Goal: Task Accomplishment & Management: Manage account settings

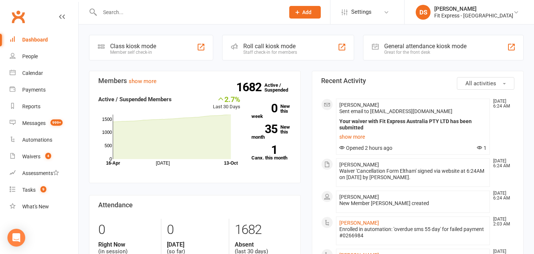
click at [13, 15] on link "Clubworx" at bounding box center [18, 16] width 19 height 19
click at [18, 158] on link "Waivers 4" at bounding box center [44, 156] width 69 height 17
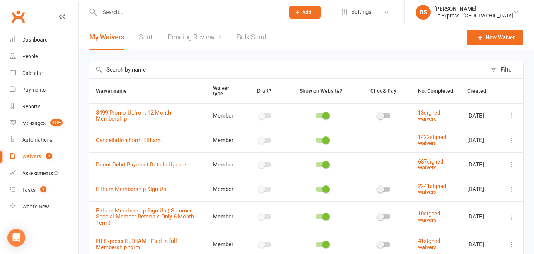
click at [195, 30] on link "Pending Review 4" at bounding box center [195, 37] width 55 height 26
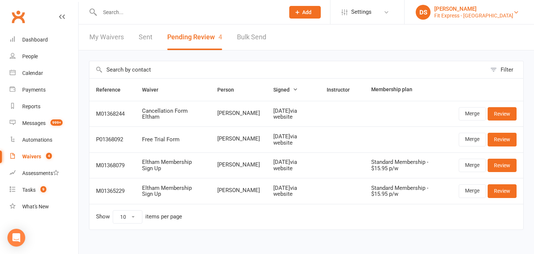
click at [477, 10] on div "[PERSON_NAME]" at bounding box center [474, 9] width 79 height 7
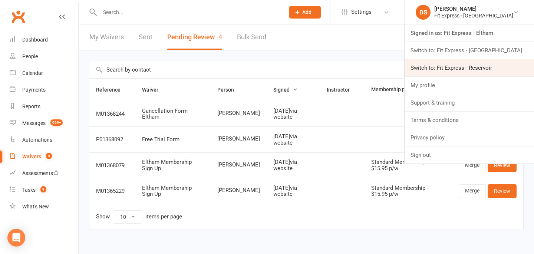
click at [459, 65] on link "Switch to: Fit Express - Reservoir" at bounding box center [470, 67] width 130 height 17
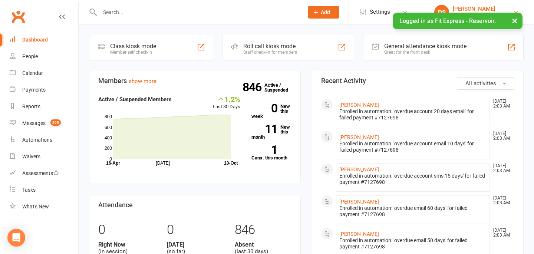
click at [458, 10] on div "[PERSON_NAME]" at bounding box center [478, 9] width 50 height 7
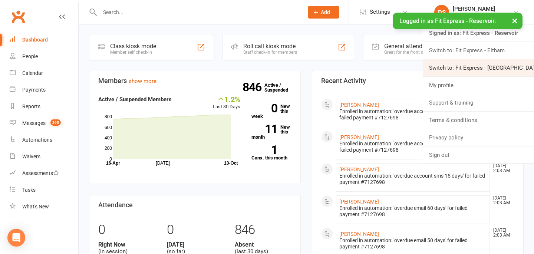
click at [456, 62] on link "Switch to: Fit Express - [GEOGRAPHIC_DATA]" at bounding box center [478, 67] width 111 height 17
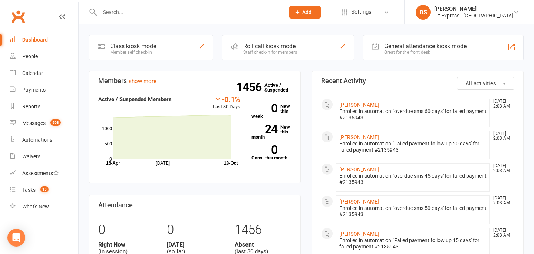
click at [21, 19] on link "Clubworx" at bounding box center [18, 16] width 19 height 19
click at [17, 18] on link "Clubworx" at bounding box center [18, 16] width 19 height 19
click at [17, 20] on link "Clubworx" at bounding box center [18, 16] width 19 height 19
click at [464, 10] on div "[PERSON_NAME]" at bounding box center [474, 9] width 79 height 7
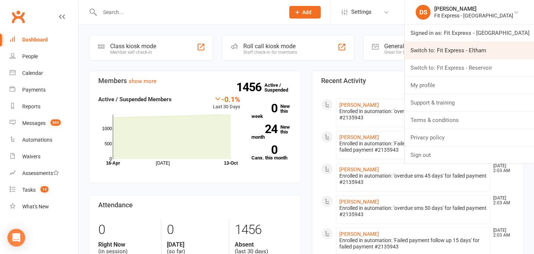
click at [462, 50] on link "Switch to: Fit Express - Eltham" at bounding box center [470, 50] width 130 height 17
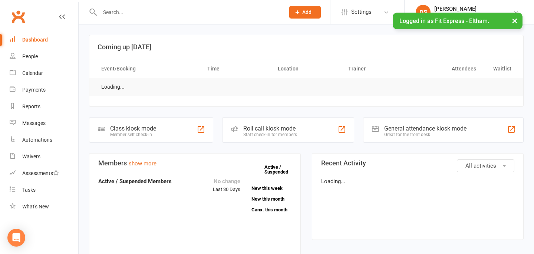
click at [223, 17] on div at bounding box center [184, 12] width 191 height 24
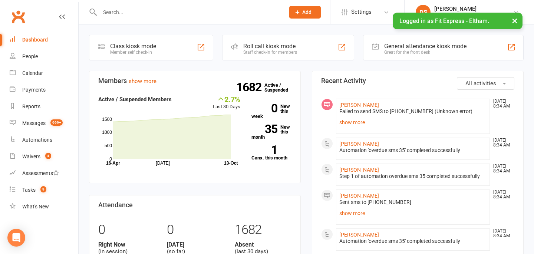
click at [202, 7] on input "text" at bounding box center [189, 12] width 182 height 10
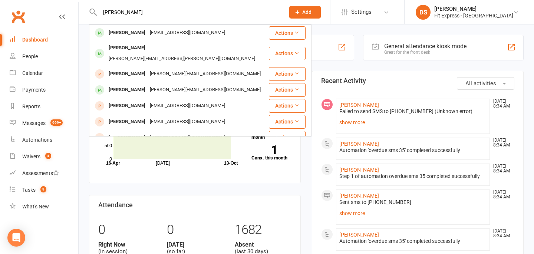
type input "glenn"
click at [147, 24] on div "glenn Glenn McGready glennmcgready@gmail.com Actions Glenn Chamberlain glenn.ch…" at bounding box center [184, 12] width 191 height 24
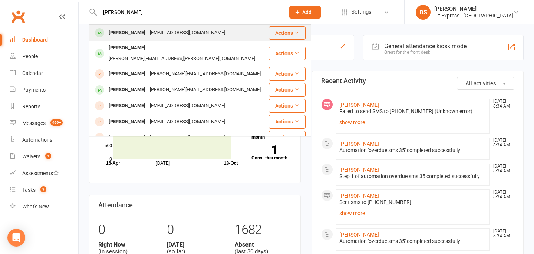
click at [148, 32] on div "glennmcgready@gmail.com" at bounding box center [188, 32] width 80 height 11
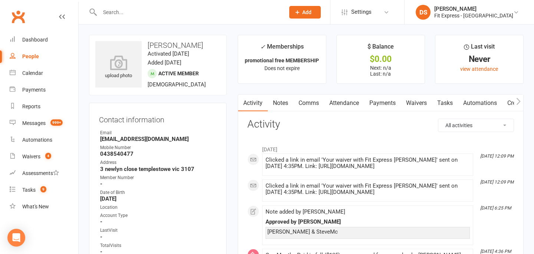
click at [115, 16] on input "text" at bounding box center [189, 12] width 182 height 10
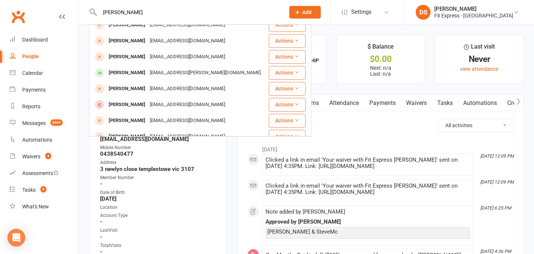
scroll to position [208, 0]
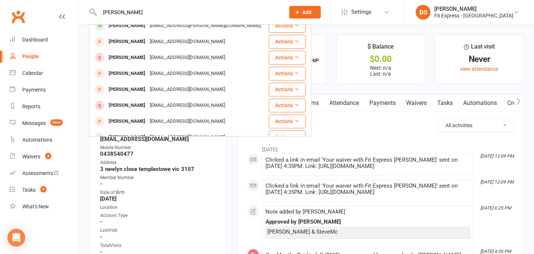
click at [102, 14] on input "kelly" at bounding box center [189, 12] width 182 height 10
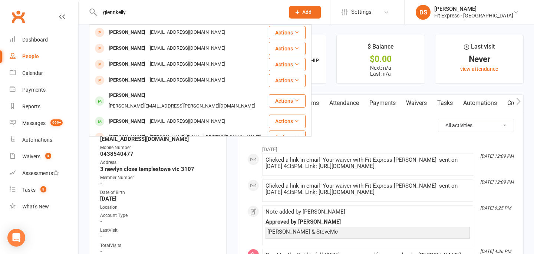
scroll to position [0, 0]
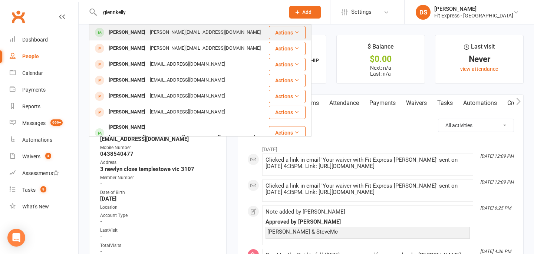
type input "glennkelly"
click at [104, 31] on div at bounding box center [100, 32] width 14 height 12
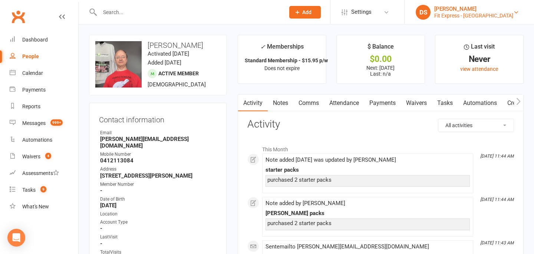
click at [465, 7] on div "[PERSON_NAME]" at bounding box center [474, 9] width 79 height 7
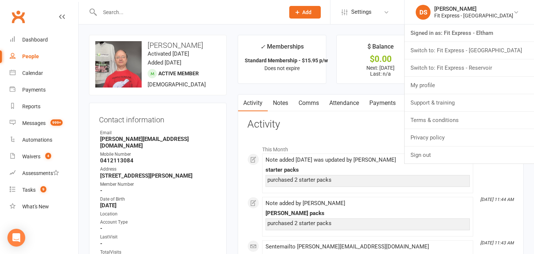
click at [203, 13] on input "text" at bounding box center [189, 12] width 182 height 10
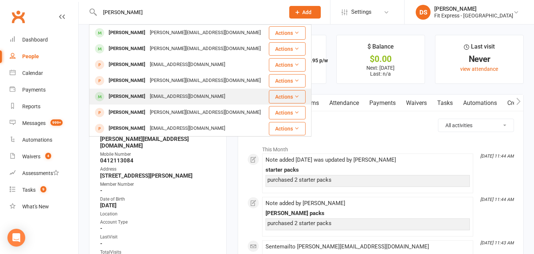
type input "dani"
click at [185, 92] on div "dani.stramandinoli1@gmail.com" at bounding box center [188, 96] width 80 height 11
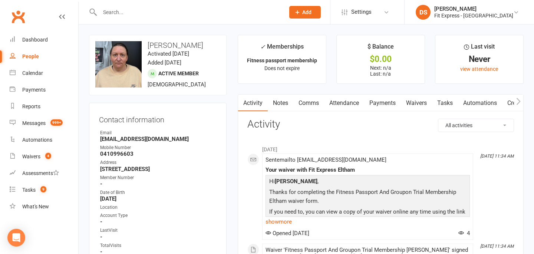
click at [272, 106] on link "Notes" at bounding box center [281, 103] width 26 height 17
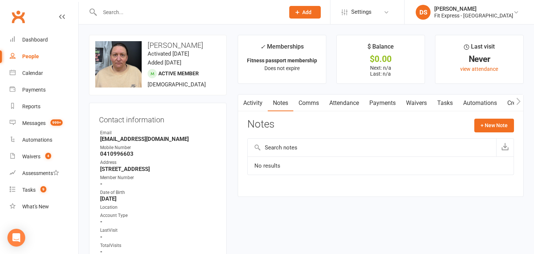
click at [382, 103] on link "Payments" at bounding box center [382, 103] width 37 height 17
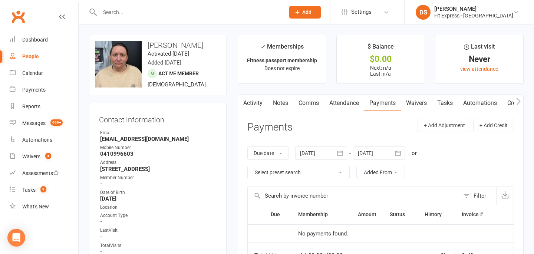
click at [21, 19] on link "Clubworx" at bounding box center [18, 16] width 19 height 19
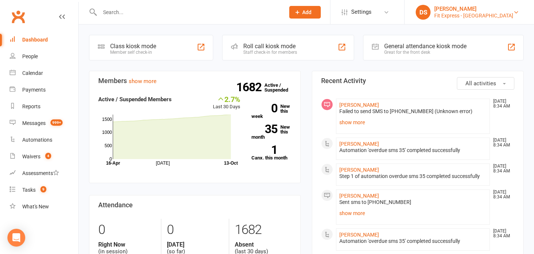
click at [451, 14] on link "DS Drew Stubbs Fit Express - Eltham" at bounding box center [469, 12] width 107 height 15
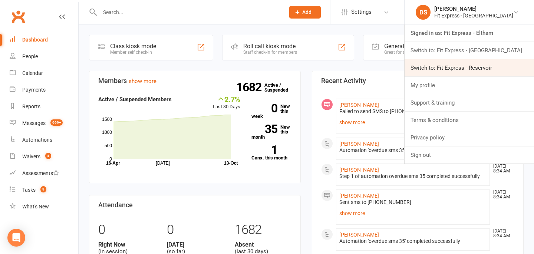
click at [455, 68] on link "Switch to: Fit Express - Reservoir" at bounding box center [470, 67] width 130 height 17
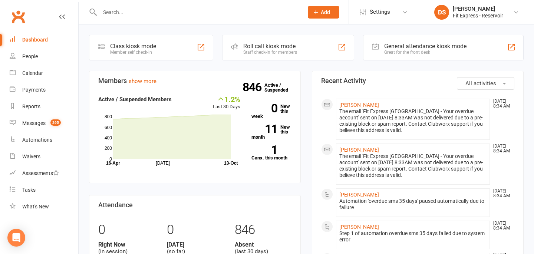
click at [13, 9] on link "Clubworx" at bounding box center [18, 16] width 19 height 19
click at [472, 13] on div "Fit Express - Reservoir" at bounding box center [478, 15] width 50 height 7
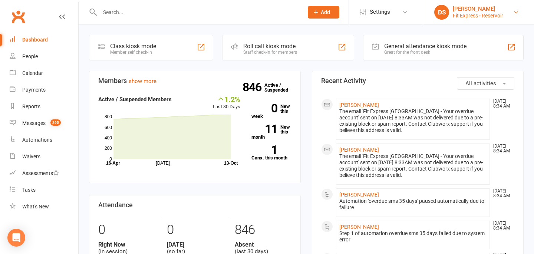
click at [466, 13] on div "Fit Express - Reservoir" at bounding box center [478, 15] width 50 height 7
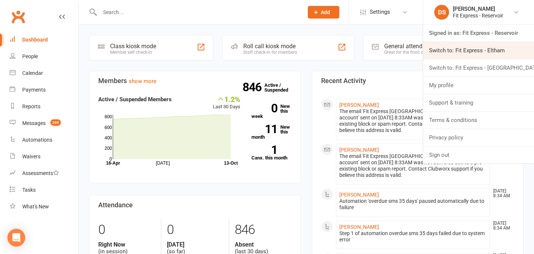
click at [466, 49] on link "Switch to: Fit Express - Eltham" at bounding box center [478, 50] width 111 height 17
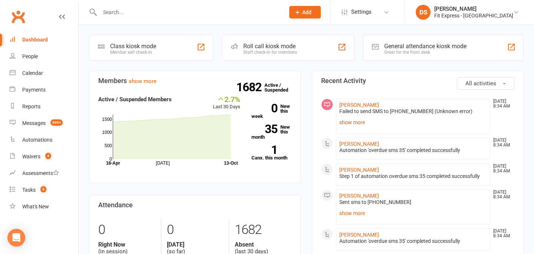
click at [19, 22] on link "Clubworx" at bounding box center [18, 16] width 19 height 19
click at [202, 13] on input "text" at bounding box center [189, 12] width 182 height 10
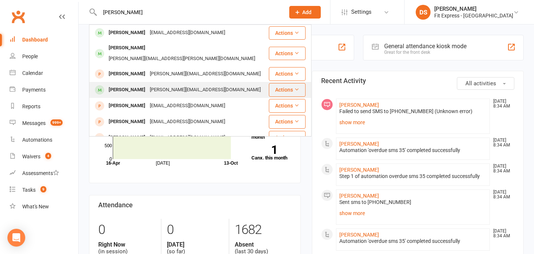
type input "glenn"
click at [163, 85] on div "glenn@interversal.com" at bounding box center [205, 90] width 115 height 11
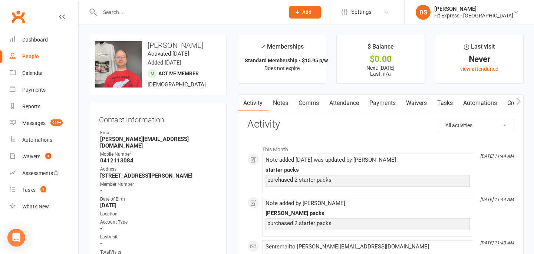
click at [381, 104] on link "Payments" at bounding box center [382, 103] width 37 height 17
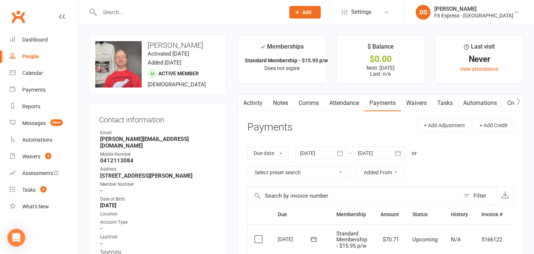
click at [19, 10] on link "Clubworx" at bounding box center [18, 16] width 19 height 19
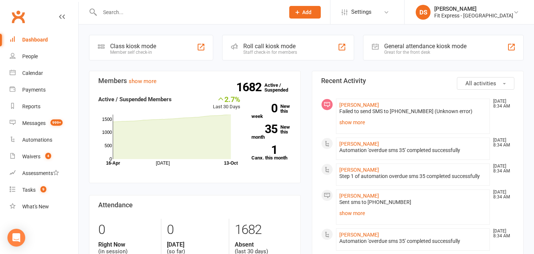
click at [129, 19] on div at bounding box center [184, 12] width 191 height 24
click at [122, 12] on input "text" at bounding box center [189, 12] width 182 height 10
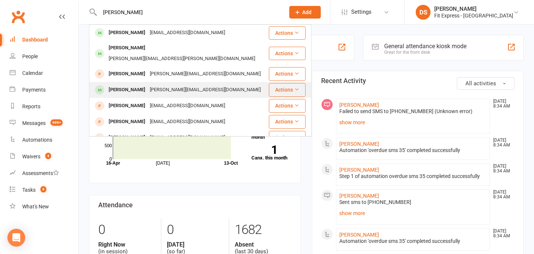
type input "glenn"
click at [125, 85] on div "Glenn Kelly" at bounding box center [127, 90] width 41 height 11
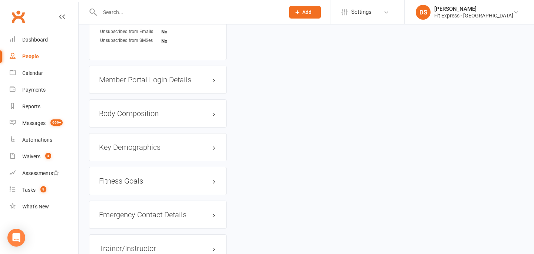
scroll to position [593, 0]
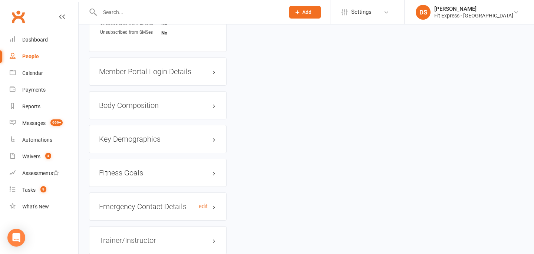
click at [214, 203] on h3 "Emergency Contact Details edit" at bounding box center [158, 207] width 118 height 8
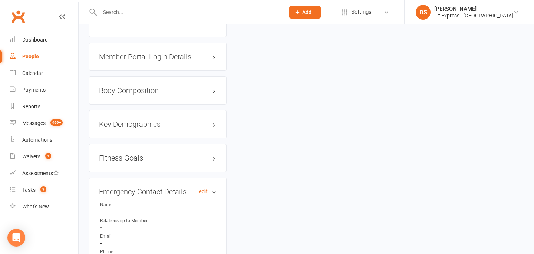
scroll to position [599, 0]
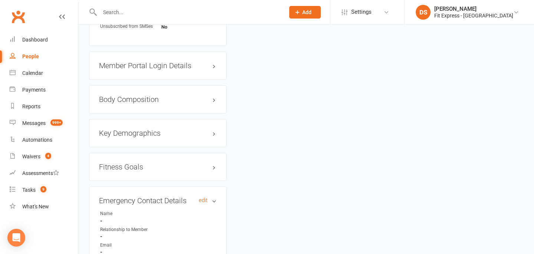
click at [216, 197] on h3 "Emergency Contact Details edit" at bounding box center [158, 201] width 118 height 8
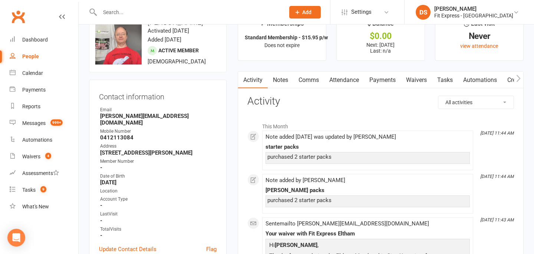
scroll to position [0, 0]
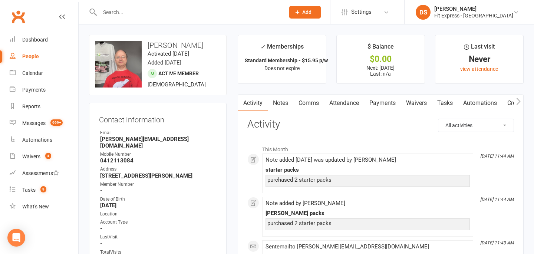
click at [23, 13] on link "Clubworx" at bounding box center [18, 16] width 19 height 19
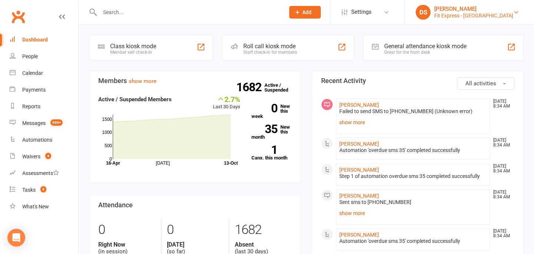
click at [464, 8] on div "[PERSON_NAME]" at bounding box center [474, 9] width 79 height 7
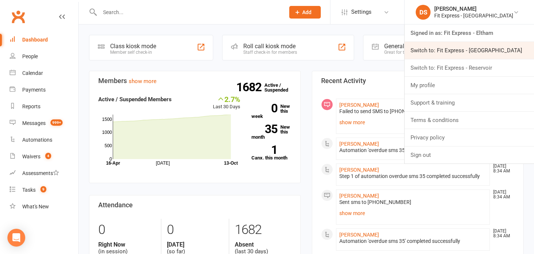
click at [472, 56] on link "Switch to: Fit Express - [GEOGRAPHIC_DATA]" at bounding box center [470, 50] width 130 height 17
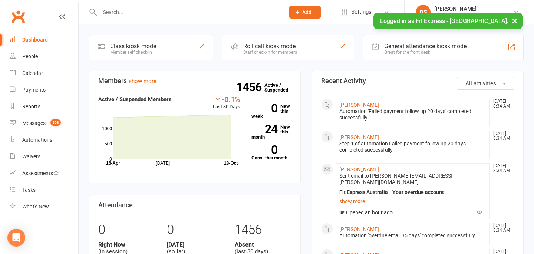
click at [137, 8] on input "text" at bounding box center [189, 12] width 182 height 10
type input "v"
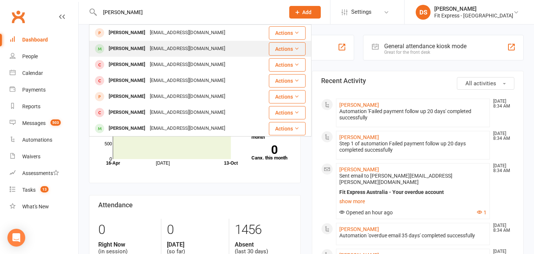
type input "ben hog"
click at [148, 44] on div "benhogarth34@hotmail.com" at bounding box center [188, 48] width 80 height 11
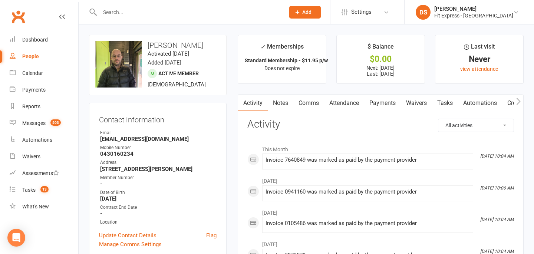
click at [370, 104] on link "Payments" at bounding box center [382, 103] width 37 height 17
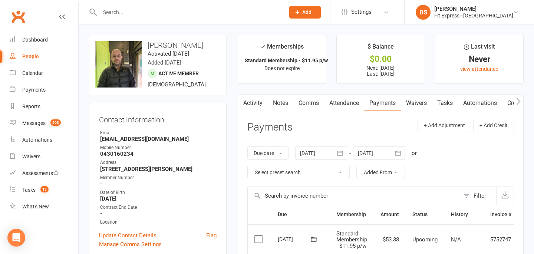
click at [7, 16] on div "Clubworx" at bounding box center [39, 20] width 78 height 27
click at [36, 14] on div "Clubworx" at bounding box center [39, 20] width 78 height 27
click at [22, 19] on link "Clubworx" at bounding box center [18, 16] width 19 height 19
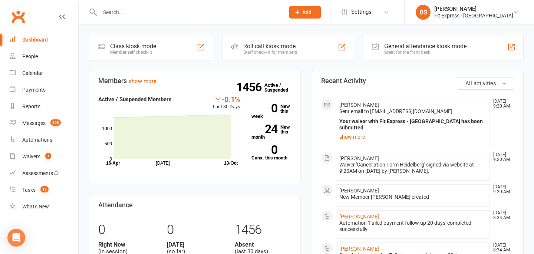
click at [19, 18] on link "Clubworx" at bounding box center [18, 16] width 19 height 19
click at [21, 20] on link "Clubworx" at bounding box center [18, 16] width 19 height 19
click at [22, 152] on link "Waivers 1" at bounding box center [44, 156] width 69 height 17
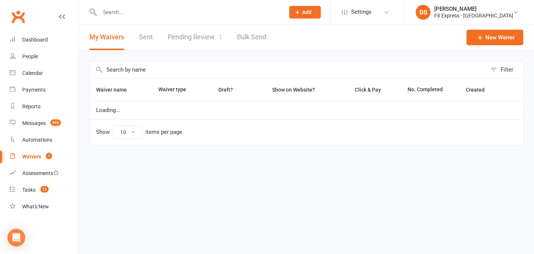
click at [179, 44] on link "Pending Review 1" at bounding box center [195, 37] width 55 height 26
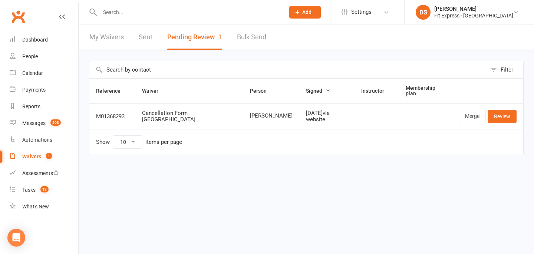
click at [20, 8] on link "Clubworx" at bounding box center [18, 16] width 19 height 19
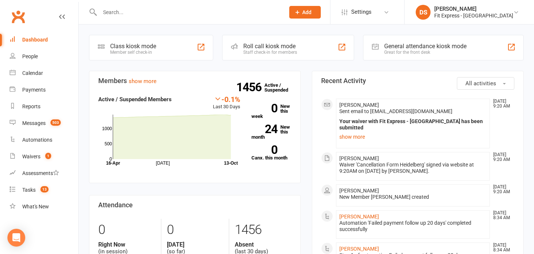
click at [16, 13] on link "Clubworx" at bounding box center [18, 16] width 19 height 19
click at [17, 20] on link "Clubworx" at bounding box center [18, 16] width 19 height 19
click at [209, 13] on input "text" at bounding box center [189, 12] width 182 height 10
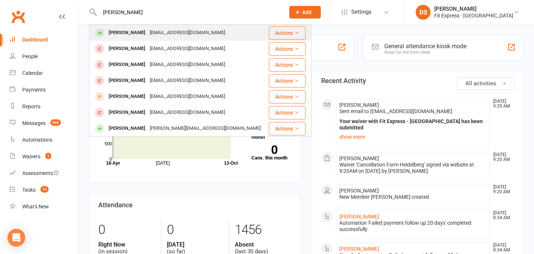
type input "[PERSON_NAME]"
click at [206, 29] on div "[PERSON_NAME] [EMAIL_ADDRESS][DOMAIN_NAME]" at bounding box center [179, 32] width 179 height 15
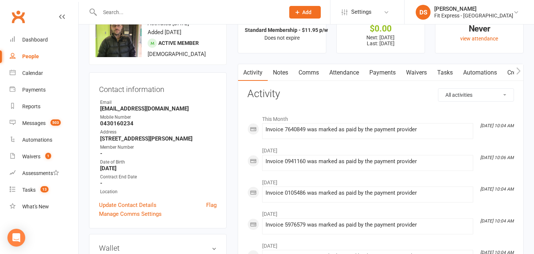
scroll to position [33, 0]
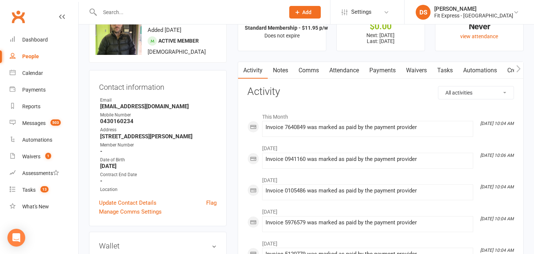
click at [280, 75] on link "Notes" at bounding box center [281, 70] width 26 height 17
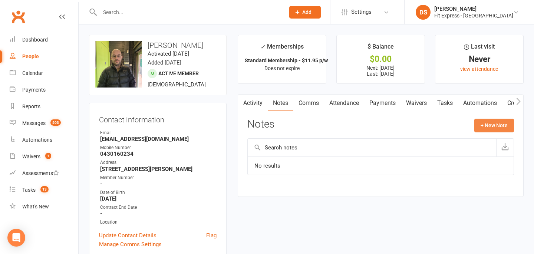
click at [489, 128] on button "+ New Note" at bounding box center [495, 125] width 40 height 13
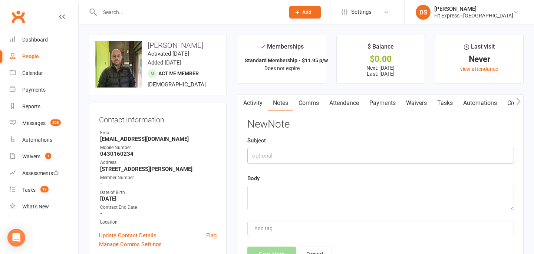
click at [336, 158] on input "text" at bounding box center [381, 156] width 267 height 16
type input "Fees owed to cancel"
click at [315, 200] on textarea at bounding box center [381, 198] width 267 height 24
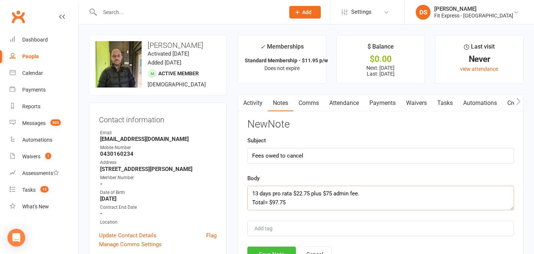
type textarea "13 days pro rata $22.75 plus $75 admin fee. Total= $97.75"
click at [286, 249] on button "Save Note" at bounding box center [272, 255] width 49 height 16
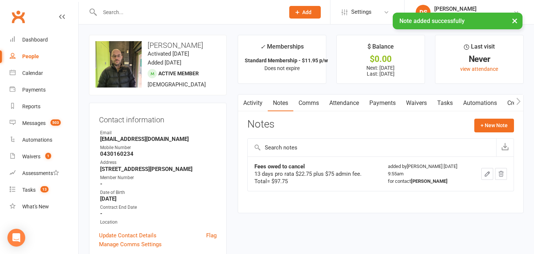
click at [389, 101] on link "Payments" at bounding box center [382, 103] width 37 height 17
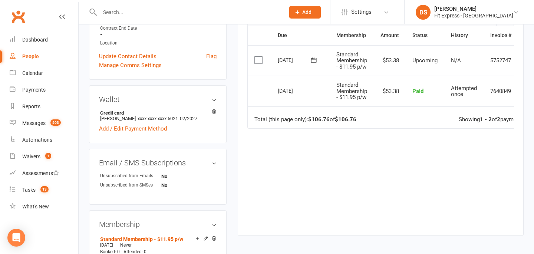
scroll to position [230, 0]
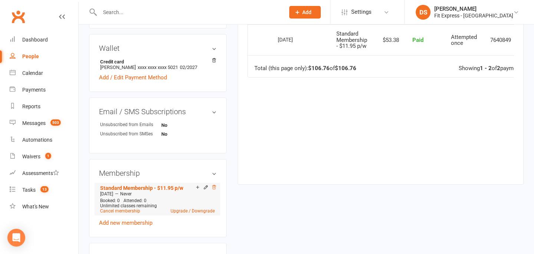
click at [214, 190] on icon at bounding box center [214, 187] width 5 height 5
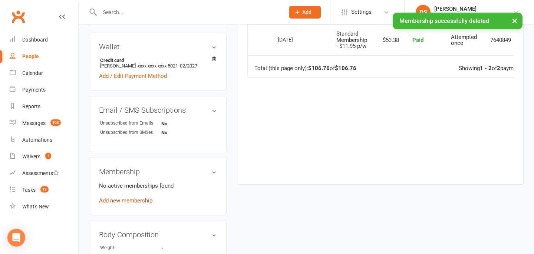
scroll to position [227, 0]
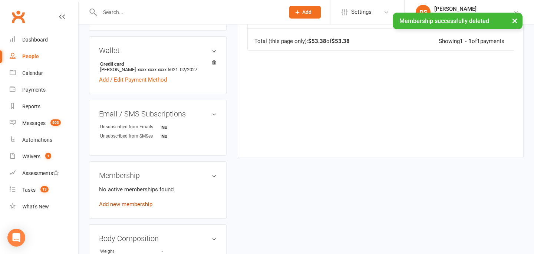
click at [133, 208] on link "Add new membership" at bounding box center [125, 204] width 53 height 7
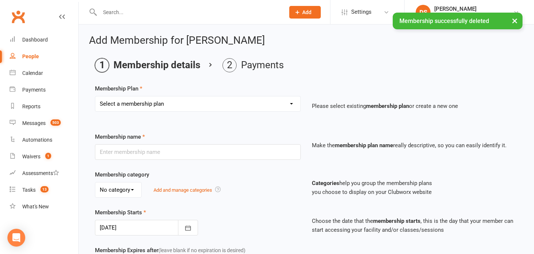
click at [176, 102] on select "Select a membership plan Create new Membership Plan Standard Membership 8.50pw …" at bounding box center [197, 103] width 205 height 15
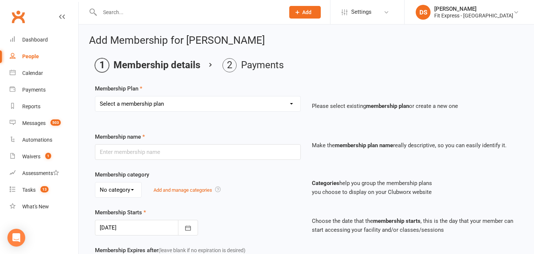
select select "25"
click at [95, 96] on select "Select a membership plan Create new Membership Plan Standard Membership 8.50pw …" at bounding box center [197, 103] width 205 height 15
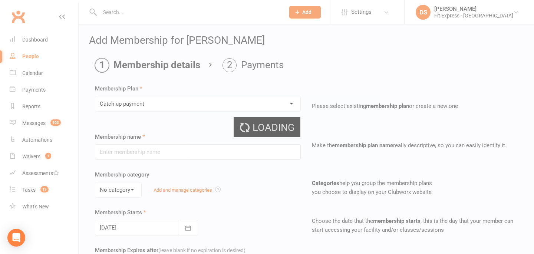
type input "Catch up payment"
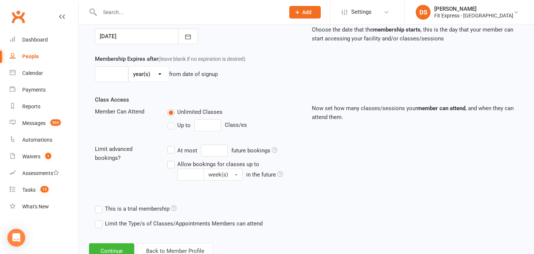
scroll to position [217, 0]
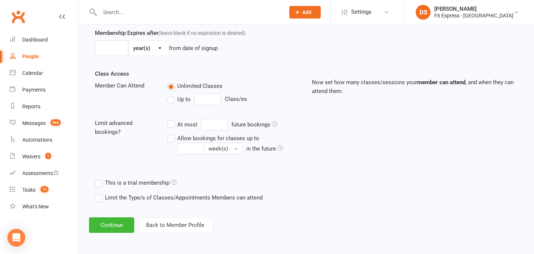
click at [114, 215] on div "Add Membership for Ben Hogarth Membership details Payments Membership Plan Sele…" at bounding box center [307, 25] width 456 height 436
click at [115, 225] on button "Continue" at bounding box center [111, 225] width 45 height 16
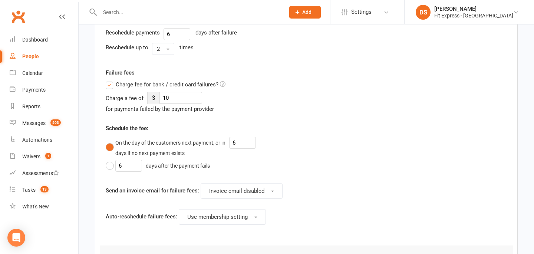
scroll to position [0, 0]
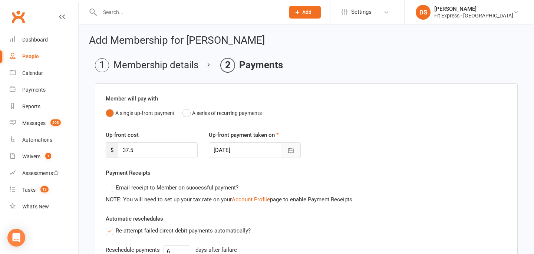
click at [297, 151] on button "button" at bounding box center [291, 151] width 20 height 16
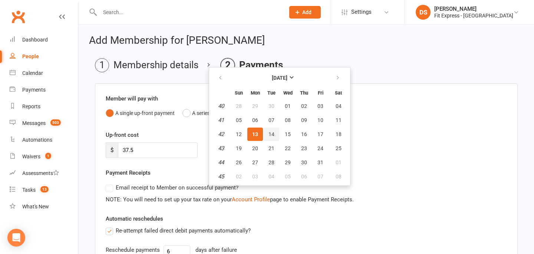
click at [274, 136] on span "14" at bounding box center [272, 134] width 6 height 6
type input "14 Oct 2025"
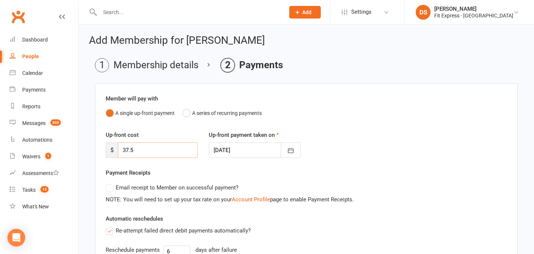
drag, startPoint x: 139, startPoint y: 147, endPoint x: 100, endPoint y: 150, distance: 39.1
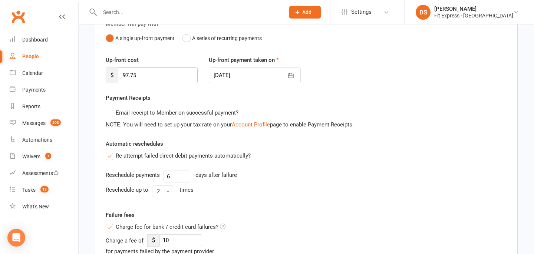
scroll to position [76, 0]
type input "97.75"
click at [111, 226] on label "Charge fee for bank / credit card failures?" at bounding box center [166, 226] width 120 height 9
click at [111, 222] on input "Charge fee for bank / credit card failures?" at bounding box center [166, 222] width 120 height 0
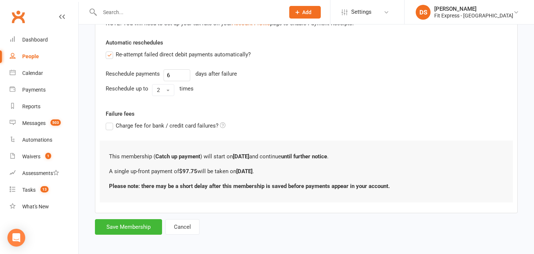
scroll to position [180, 0]
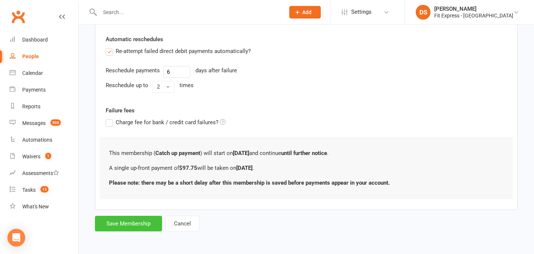
click at [132, 223] on button "Save Membership" at bounding box center [128, 224] width 67 height 16
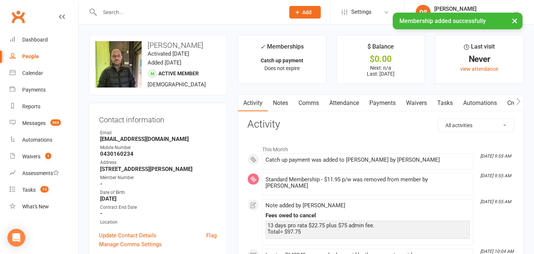
click at [289, 99] on link "Notes" at bounding box center [281, 103] width 26 height 17
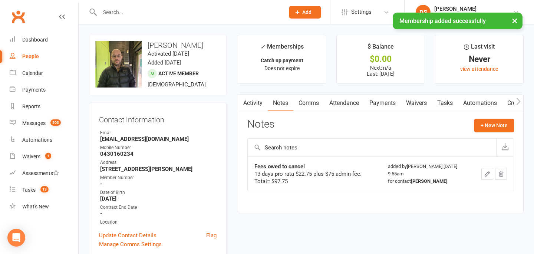
click at [387, 99] on link "Payments" at bounding box center [382, 103] width 37 height 17
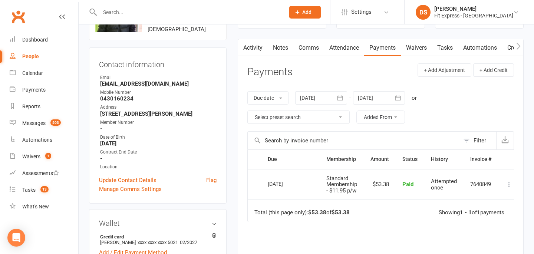
scroll to position [29, 0]
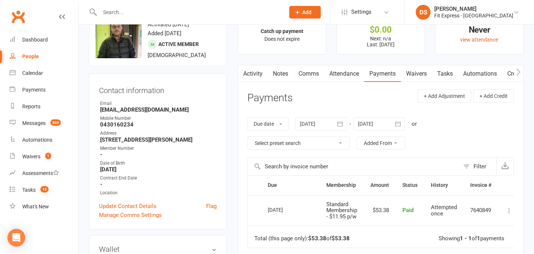
click at [386, 120] on div at bounding box center [379, 123] width 52 height 13
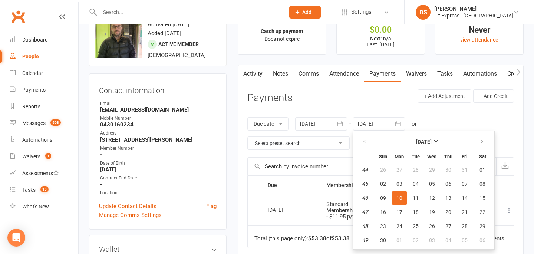
click at [491, 147] on th at bounding box center [483, 142] width 19 height 16
click at [485, 147] on button "button" at bounding box center [483, 141] width 16 height 13
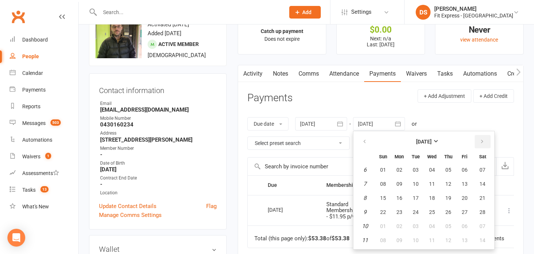
click at [485, 147] on button "button" at bounding box center [483, 141] width 16 height 13
click at [387, 166] on button "01" at bounding box center [384, 169] width 16 height 13
type input "01 Mar 2026"
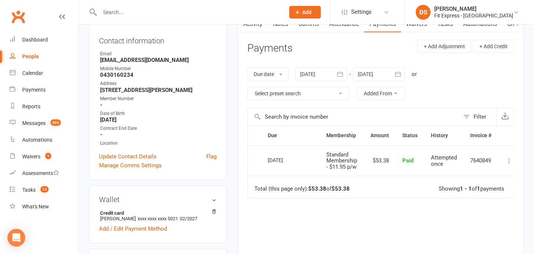
scroll to position [0, 0]
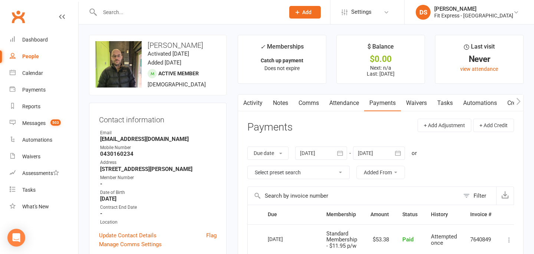
click at [377, 154] on div at bounding box center [379, 153] width 52 height 13
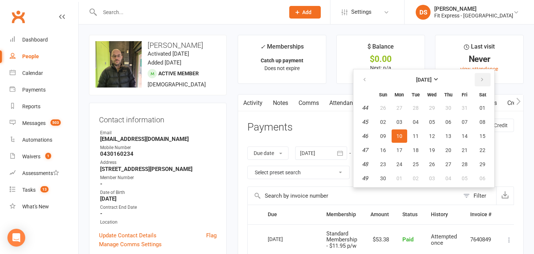
click at [484, 76] on button "button" at bounding box center [483, 79] width 16 height 13
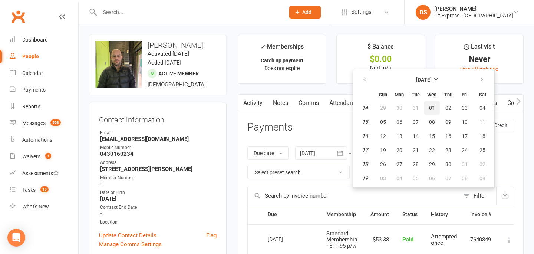
click at [432, 106] on span "01" at bounding box center [432, 108] width 6 height 6
type input "[DATE]"
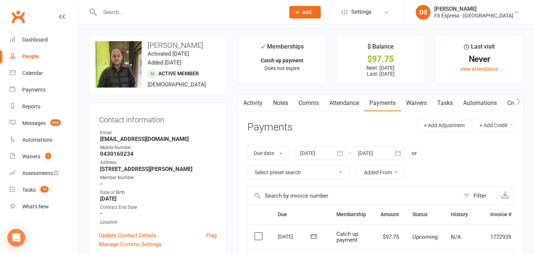
click at [281, 111] on link "Notes" at bounding box center [281, 103] width 26 height 17
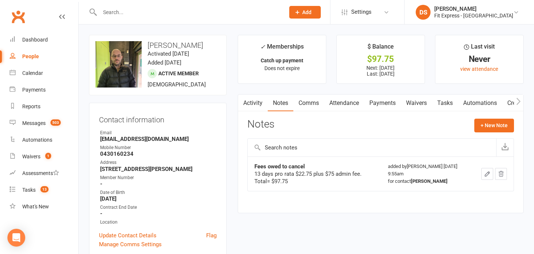
click at [250, 99] on link "Activity" at bounding box center [253, 103] width 30 height 17
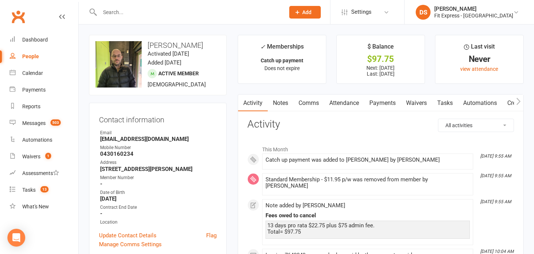
click at [12, 8] on link "Clubworx" at bounding box center [18, 16] width 19 height 19
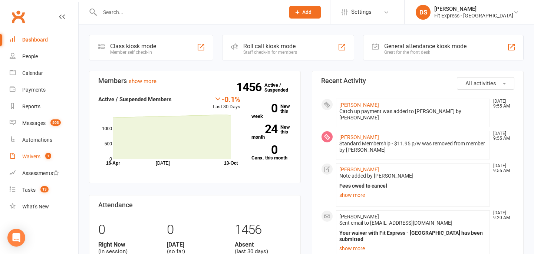
click at [32, 156] on div "Waivers" at bounding box center [31, 157] width 18 height 6
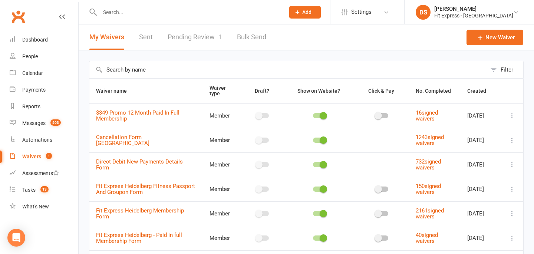
click at [191, 45] on link "Pending Review 1" at bounding box center [195, 37] width 55 height 26
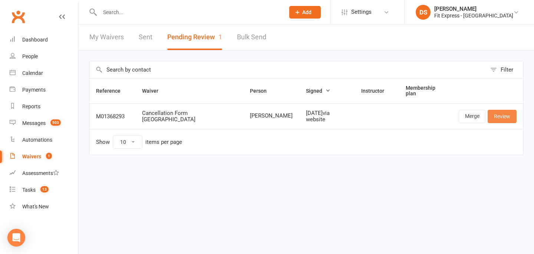
click at [508, 113] on link "Review" at bounding box center [502, 116] width 29 height 13
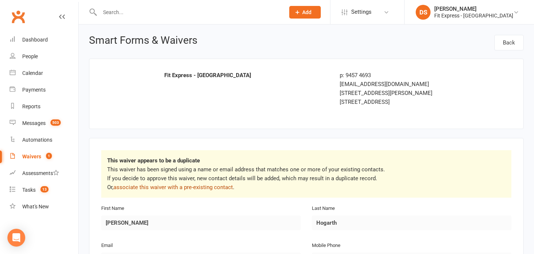
click at [217, 186] on link "associate this waiver with a pre-existing contact" at bounding box center [173, 187] width 119 height 7
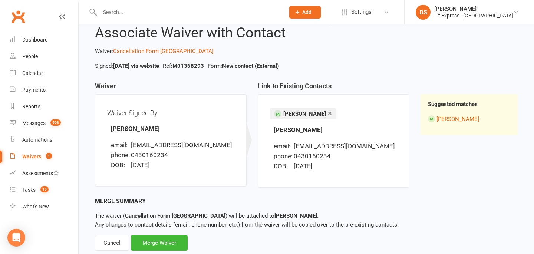
scroll to position [41, 0]
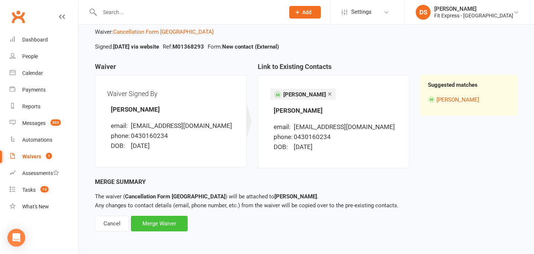
click at [169, 221] on div "Merge Waiver" at bounding box center [159, 224] width 57 height 16
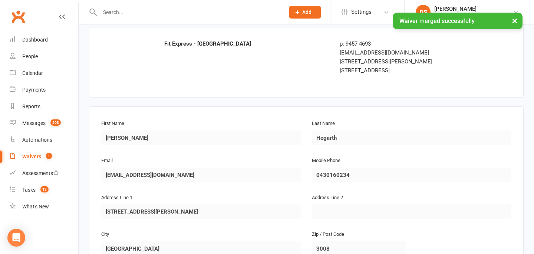
scroll to position [242, 0]
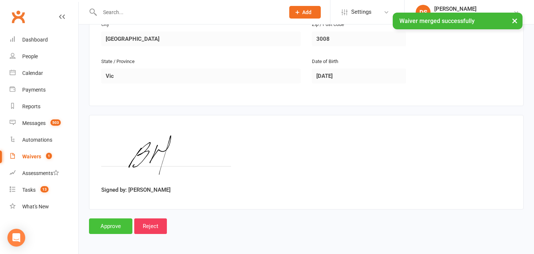
click at [104, 226] on input "Approve" at bounding box center [110, 227] width 43 height 16
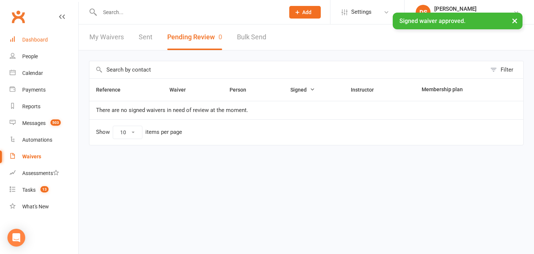
click at [34, 36] on link "Dashboard" at bounding box center [44, 40] width 69 height 17
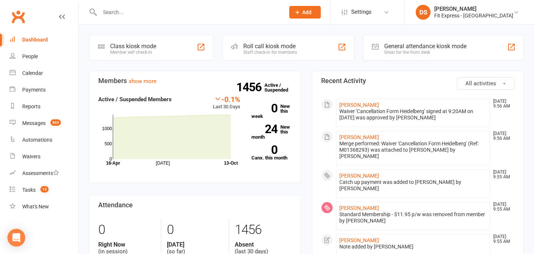
click at [16, 15] on link "Clubworx" at bounding box center [18, 16] width 19 height 19
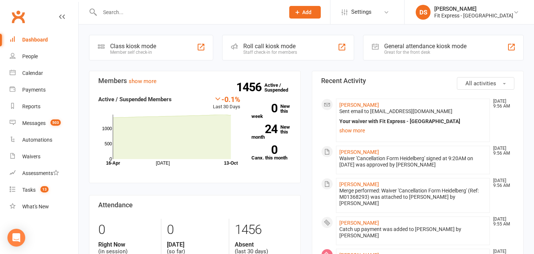
click at [21, 20] on link "Clubworx" at bounding box center [18, 16] width 19 height 19
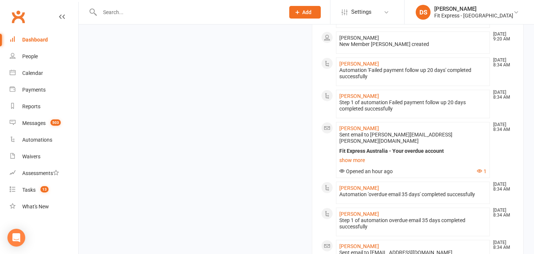
scroll to position [376, 0]
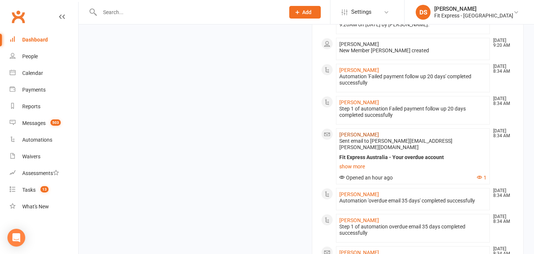
click at [347, 132] on link "[PERSON_NAME]" at bounding box center [360, 135] width 40 height 6
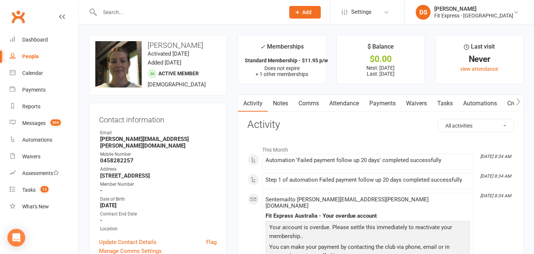
click at [381, 100] on link "Payments" at bounding box center [382, 103] width 37 height 17
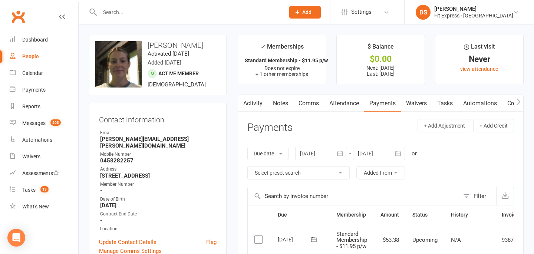
click at [310, 151] on div at bounding box center [321, 153] width 52 height 13
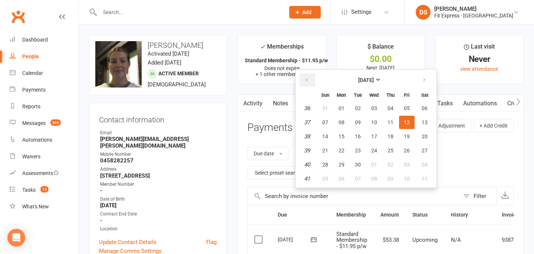
click at [307, 79] on icon "button" at bounding box center [306, 80] width 5 height 6
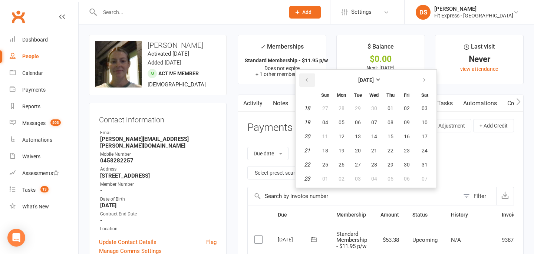
click at [307, 79] on icon "button" at bounding box center [306, 80] width 5 height 6
click at [323, 107] on button "01" at bounding box center [326, 108] width 16 height 13
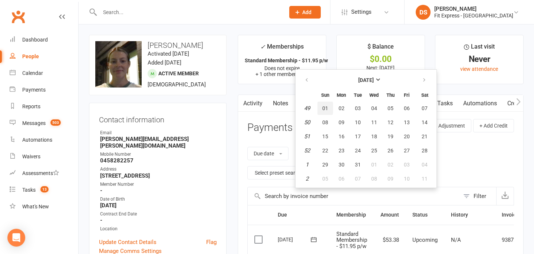
type input "01 Dec 2024"
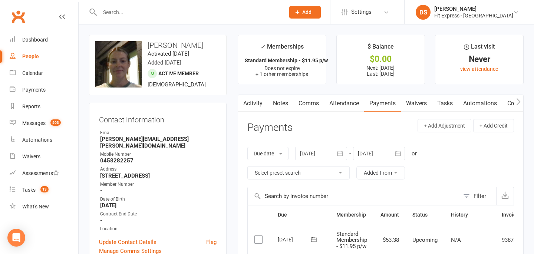
click at [22, 14] on link "Clubworx" at bounding box center [18, 16] width 19 height 19
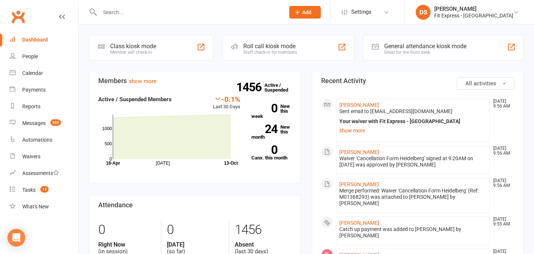
click at [20, 17] on link "Clubworx" at bounding box center [18, 16] width 19 height 19
click at [12, 17] on link "Clubworx" at bounding box center [18, 16] width 19 height 19
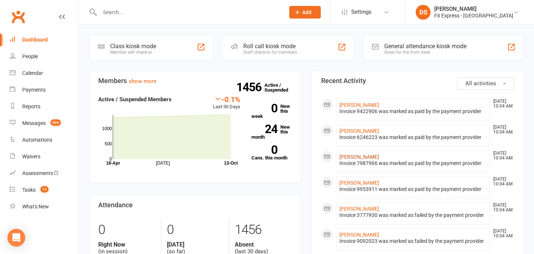
click at [347, 155] on link "[PERSON_NAME]" at bounding box center [360, 157] width 40 height 6
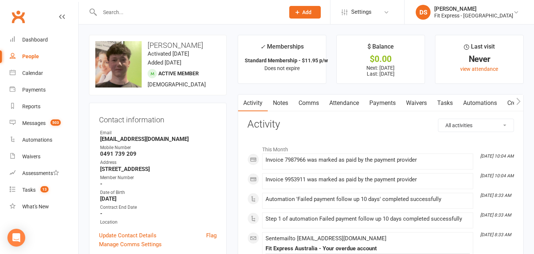
click at [374, 102] on link "Payments" at bounding box center [382, 103] width 37 height 17
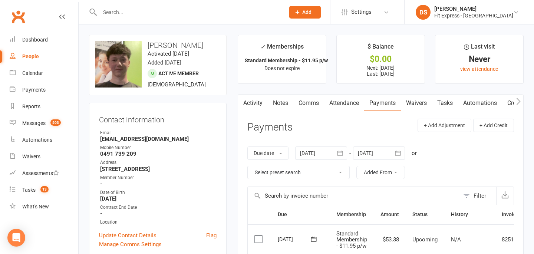
click at [22, 12] on link "Clubworx" at bounding box center [18, 16] width 19 height 19
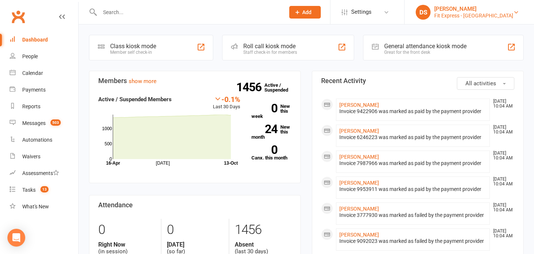
click at [471, 11] on div "[PERSON_NAME]" at bounding box center [474, 9] width 79 height 7
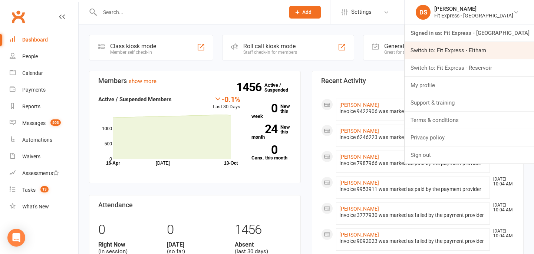
click at [488, 50] on link "Switch to: Fit Express - Eltham" at bounding box center [470, 50] width 130 height 17
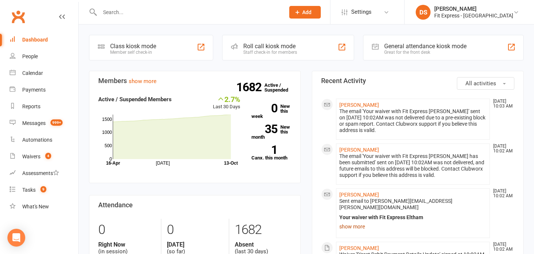
click at [356, 222] on link "show more" at bounding box center [413, 227] width 147 height 10
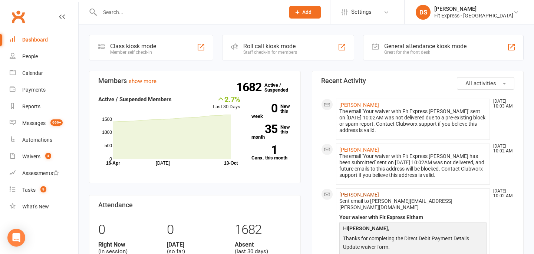
click at [361, 195] on link "Shane Caulfield" at bounding box center [360, 195] width 40 height 6
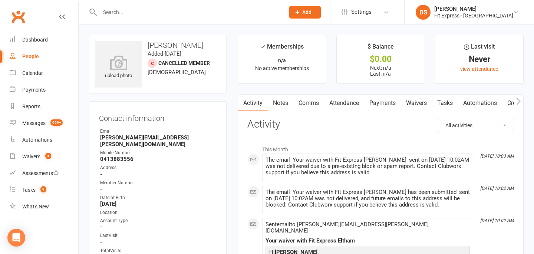
click at [384, 105] on link "Payments" at bounding box center [382, 103] width 37 height 17
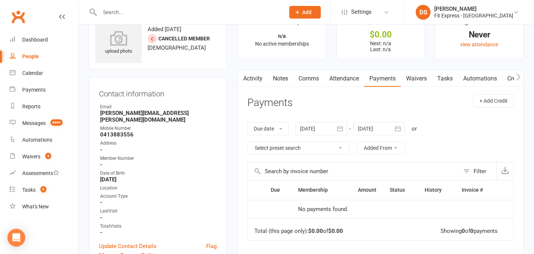
scroll to position [26, 0]
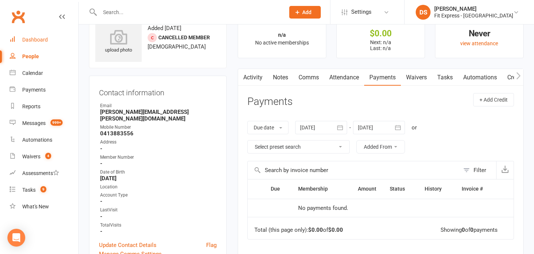
click at [49, 34] on link "Dashboard" at bounding box center [44, 40] width 69 height 17
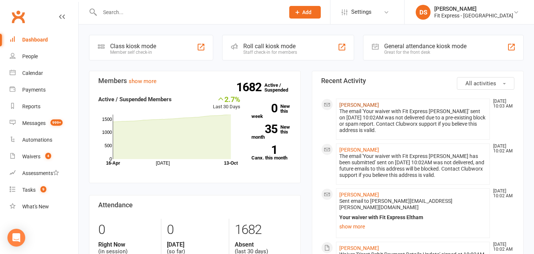
click at [357, 105] on link "Shane Caulfield" at bounding box center [360, 105] width 40 height 6
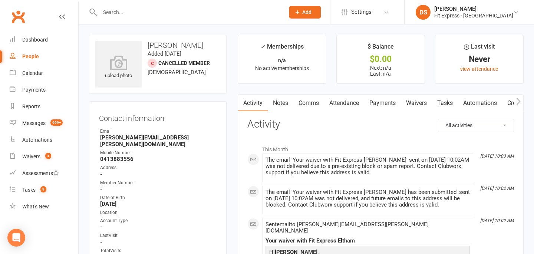
click at [24, 17] on link "Clubworx" at bounding box center [18, 16] width 19 height 19
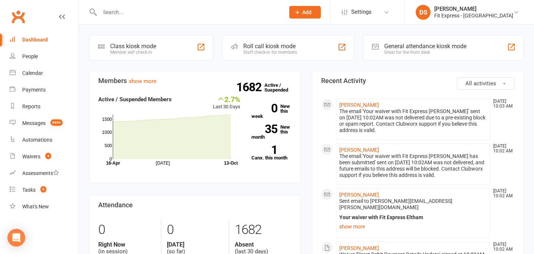
click at [18, 13] on link "Clubworx" at bounding box center [18, 16] width 19 height 19
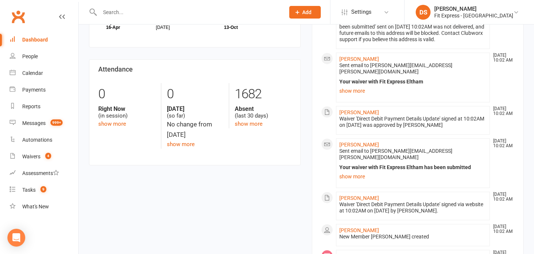
scroll to position [152, 0]
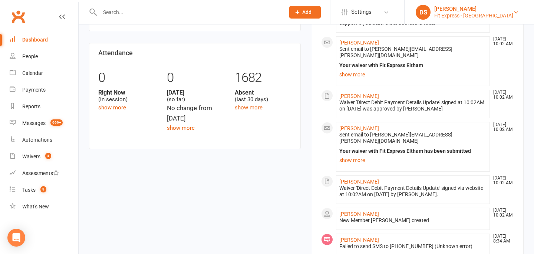
click at [471, 9] on div "[PERSON_NAME]" at bounding box center [474, 9] width 79 height 7
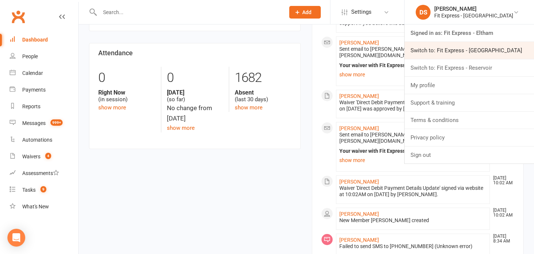
click at [468, 51] on link "Switch to: Fit Express - Heidelberg" at bounding box center [470, 50] width 130 height 17
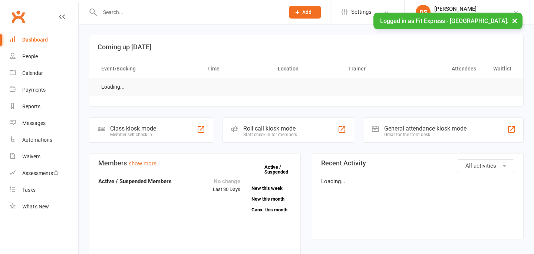
click at [231, 12] on input "text" at bounding box center [189, 12] width 182 height 10
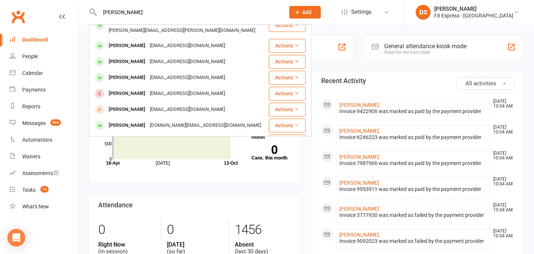
scroll to position [208, 0]
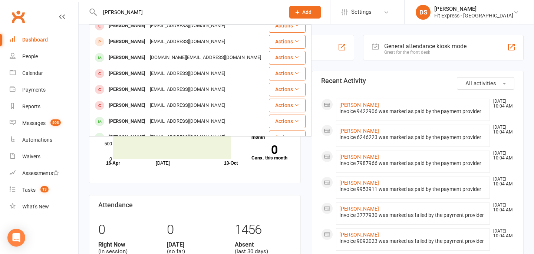
type input "[PERSON_NAME]"
click at [468, 19] on li "DS [PERSON_NAME] Fit Express - [GEOGRAPHIC_DATA] Signed in as: Fit Express - He…" at bounding box center [470, 12] width 130 height 24
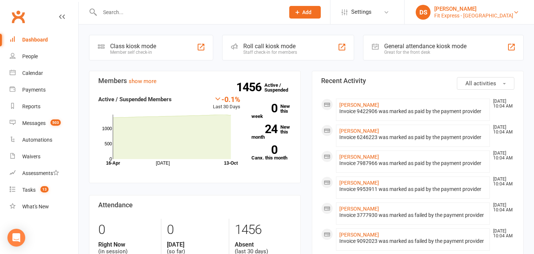
click at [472, 18] on div "Fit Express - Heidelberg" at bounding box center [474, 15] width 79 height 7
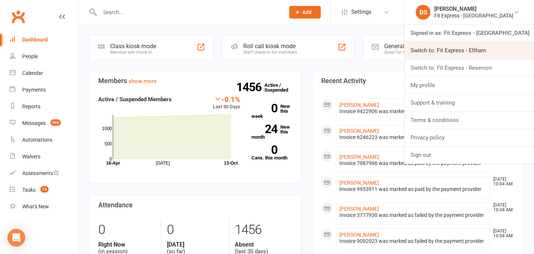
click at [465, 52] on link "Switch to: Fit Express - Eltham" at bounding box center [470, 50] width 130 height 17
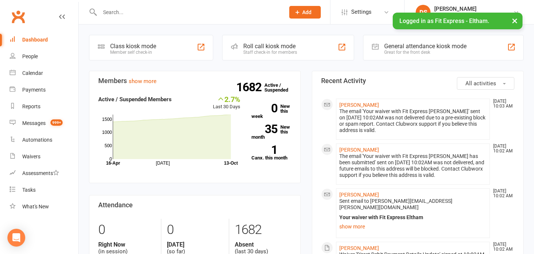
click at [164, 13] on input "text" at bounding box center [189, 12] width 182 height 10
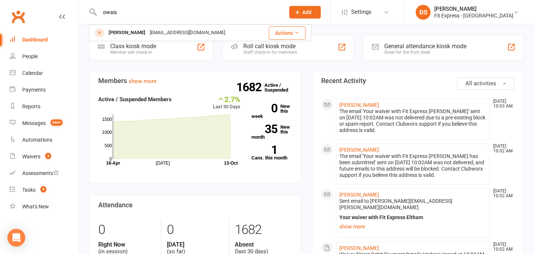
type input "owais"
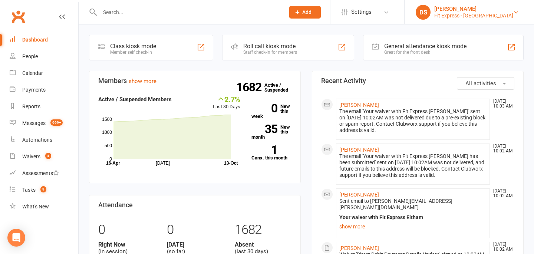
click at [482, 19] on link "DS Drew Stubbs Fit Express - Eltham" at bounding box center [469, 12] width 107 height 15
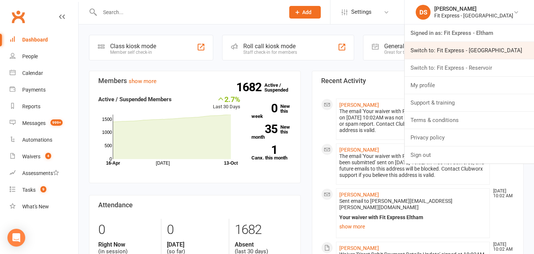
click at [469, 49] on link "Switch to: Fit Express - Heidelberg" at bounding box center [470, 50] width 130 height 17
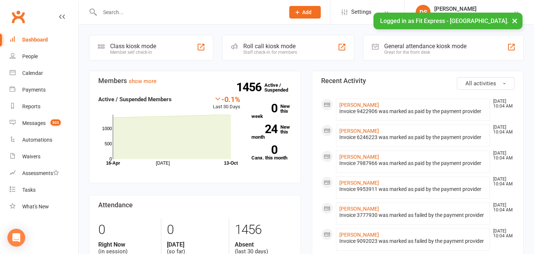
click at [204, 12] on input "text" at bounding box center [189, 12] width 182 height 10
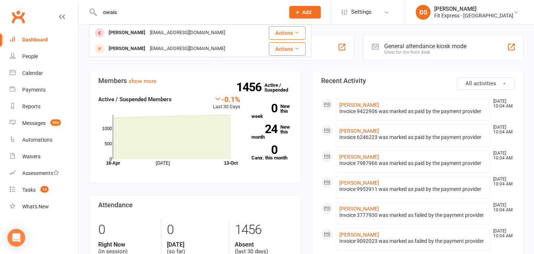
type input "owais"
click at [478, 12] on div "Fit Express - Heidelberg" at bounding box center [474, 15] width 79 height 7
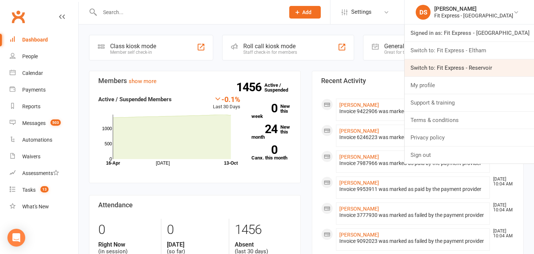
click at [472, 63] on link "Switch to: Fit Express - Reservoir" at bounding box center [470, 67] width 130 height 17
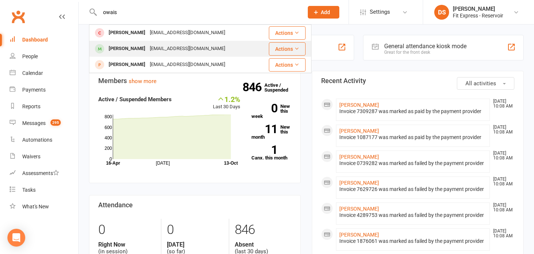
type input "owais"
click at [168, 45] on div "[EMAIL_ADDRESS][DOMAIN_NAME]" at bounding box center [188, 48] width 80 height 11
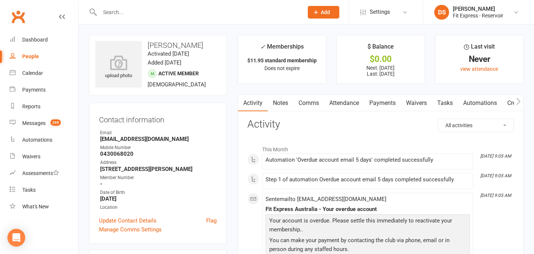
click at [388, 105] on link "Payments" at bounding box center [382, 103] width 37 height 17
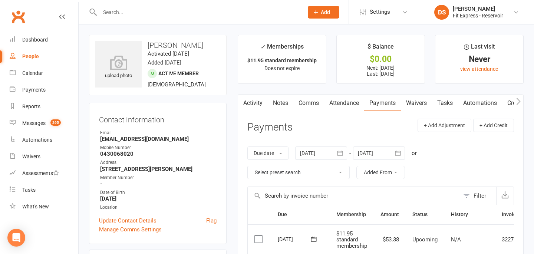
click at [414, 102] on link "Waivers" at bounding box center [416, 103] width 31 height 17
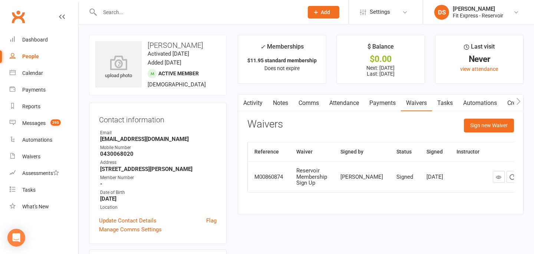
click at [387, 109] on link "Payments" at bounding box center [382, 103] width 37 height 17
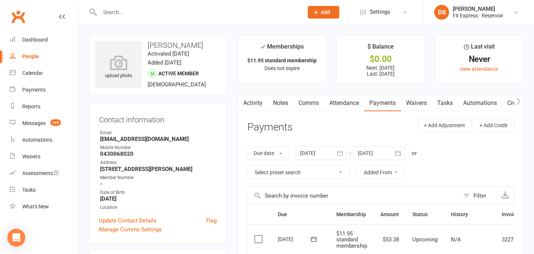
click at [204, 14] on input "text" at bounding box center [198, 12] width 201 height 10
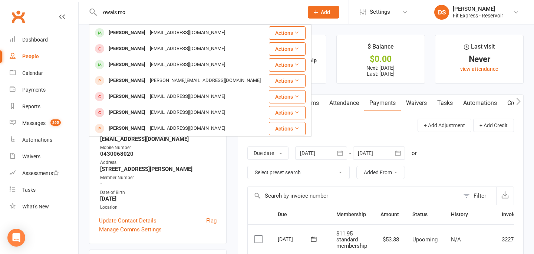
type input "owais mo"
click at [8, 16] on div "Clubworx" at bounding box center [39, 20] width 78 height 27
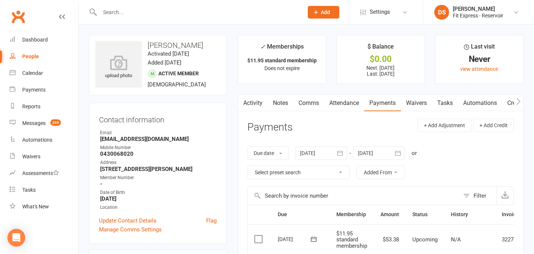
click at [251, 100] on link "Activity" at bounding box center [253, 103] width 30 height 17
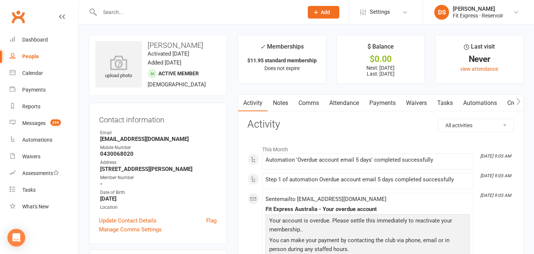
click at [21, 18] on link "Clubworx" at bounding box center [18, 16] width 19 height 19
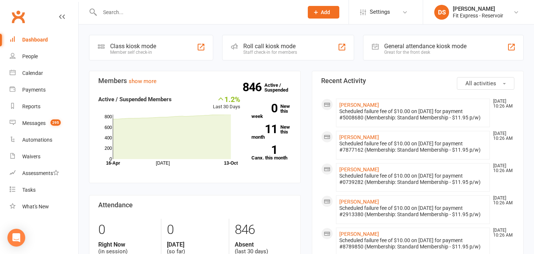
click at [21, 18] on link "Clubworx" at bounding box center [18, 16] width 19 height 19
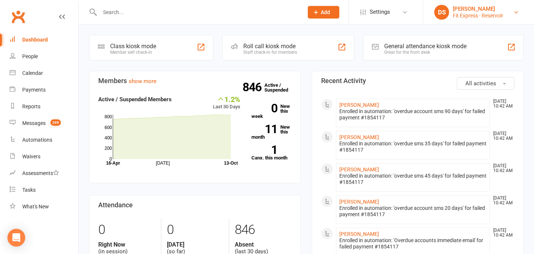
click at [468, 12] on div "Fit Express - Reservoir" at bounding box center [478, 15] width 50 height 7
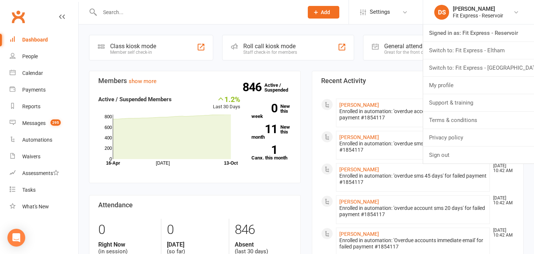
click at [213, 7] on input "text" at bounding box center [198, 12] width 201 height 10
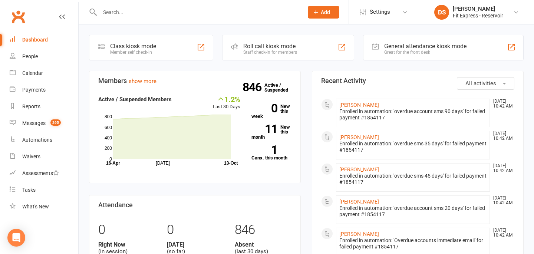
click at [210, 12] on input "text" at bounding box center [198, 12] width 201 height 10
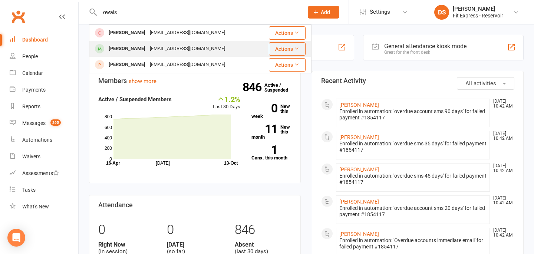
type input "owais"
click at [202, 44] on div "mohammedowais007a@gmail.com" at bounding box center [188, 48] width 80 height 11
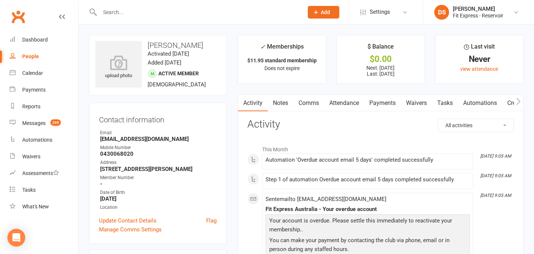
click at [388, 101] on link "Payments" at bounding box center [382, 103] width 37 height 17
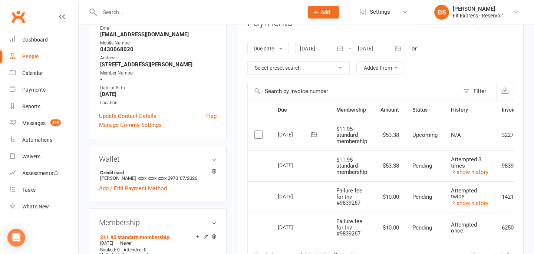
scroll to position [112, 0]
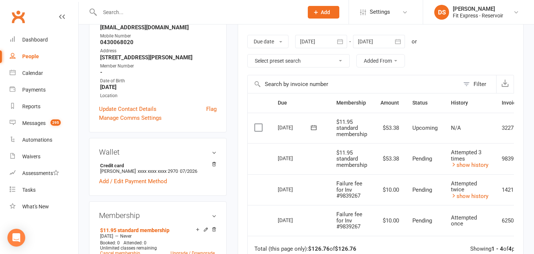
click at [324, 46] on div at bounding box center [321, 41] width 52 height 13
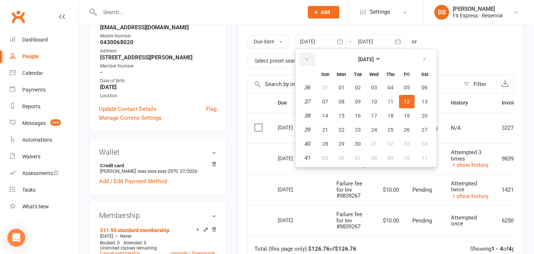
click at [309, 62] on icon "button" at bounding box center [306, 59] width 5 height 6
click at [393, 86] on span "01" at bounding box center [391, 88] width 6 height 6
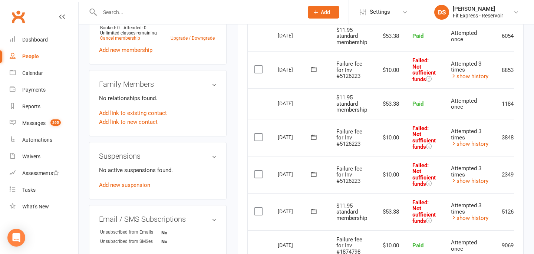
scroll to position [0, 0]
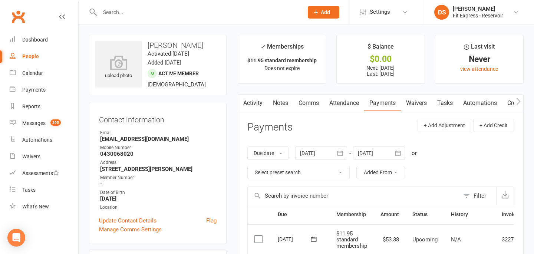
click at [334, 158] on div at bounding box center [321, 153] width 52 height 13
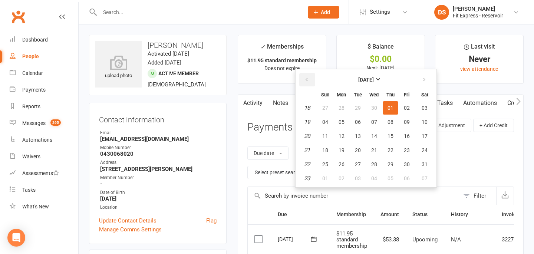
click at [303, 79] on button "button" at bounding box center [307, 79] width 16 height 13
click at [303, 80] on button "button" at bounding box center [307, 79] width 16 height 13
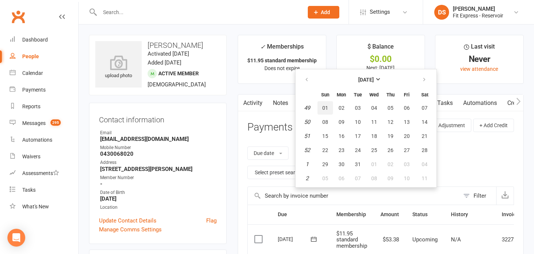
click at [323, 107] on span "01" at bounding box center [325, 108] width 6 height 6
type input "01 Dec 2024"
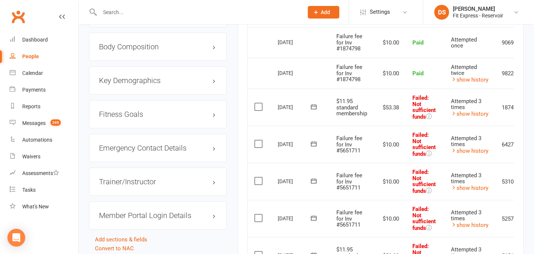
scroll to position [560, 0]
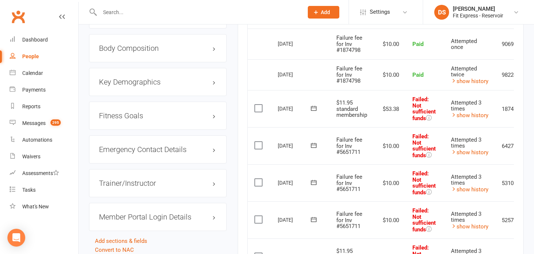
click at [395, 130] on td "$10.00" at bounding box center [390, 145] width 32 height 37
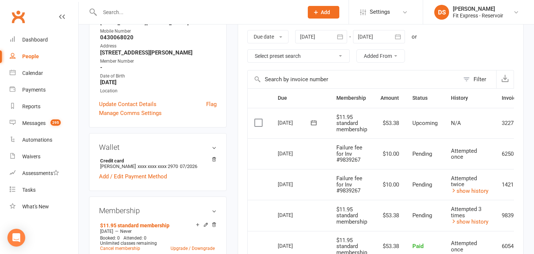
scroll to position [118, 0]
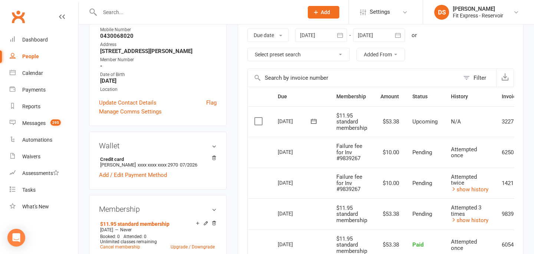
click at [254, 16] on input "text" at bounding box center [198, 12] width 201 height 10
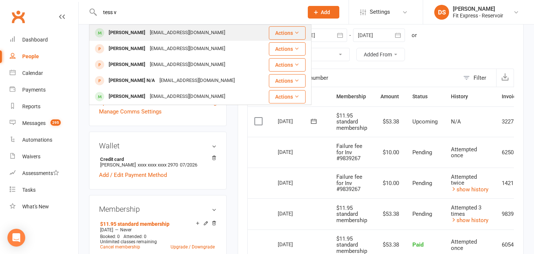
type input "tess v"
click at [242, 30] on div "Tess van Hoesel tessvhoesel@gmail.com" at bounding box center [176, 32] width 172 height 15
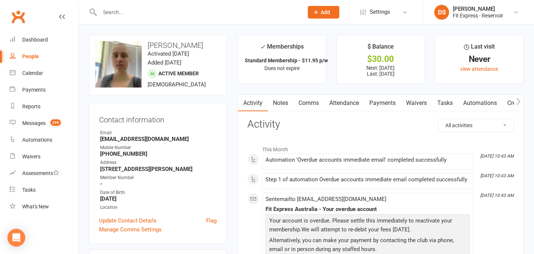
click at [381, 106] on link "Payments" at bounding box center [382, 103] width 37 height 17
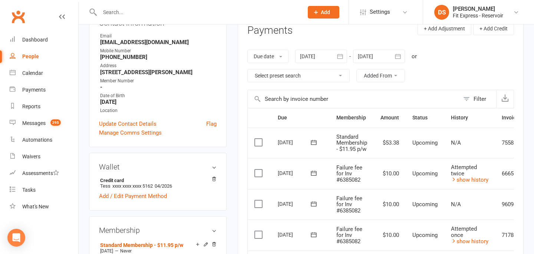
scroll to position [96, 0]
click at [331, 56] on div at bounding box center [321, 56] width 52 height 13
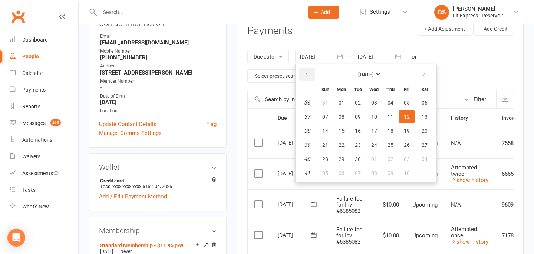
click at [305, 71] on button "button" at bounding box center [307, 74] width 16 height 13
click at [394, 102] on span "01" at bounding box center [391, 103] width 6 height 6
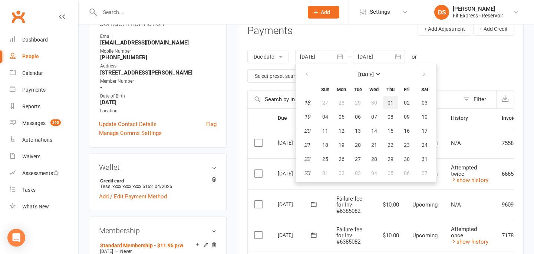
type input "01 May 2025"
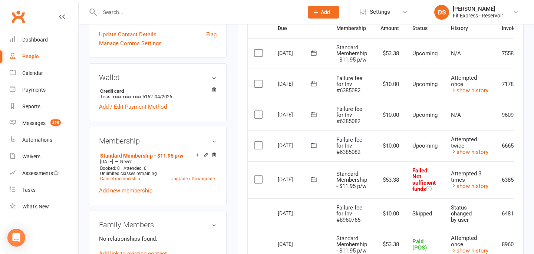
scroll to position [0, 0]
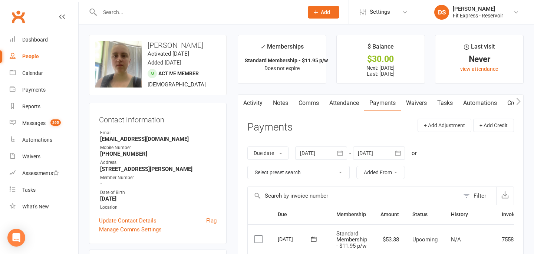
click at [20, 11] on link "Clubworx" at bounding box center [18, 16] width 19 height 19
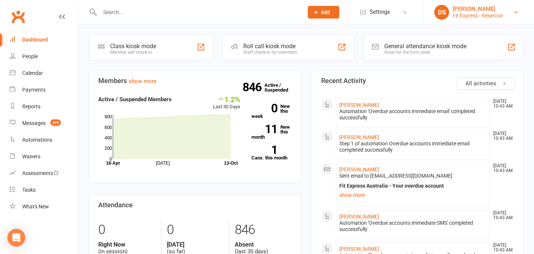
click at [485, 13] on div "Fit Express - Reservoir" at bounding box center [478, 15] width 50 height 7
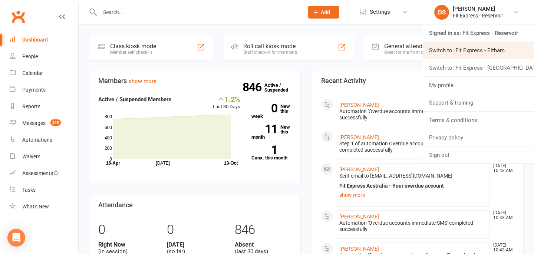
click at [496, 58] on link "Switch to: Fit Express - Eltham" at bounding box center [478, 50] width 111 height 17
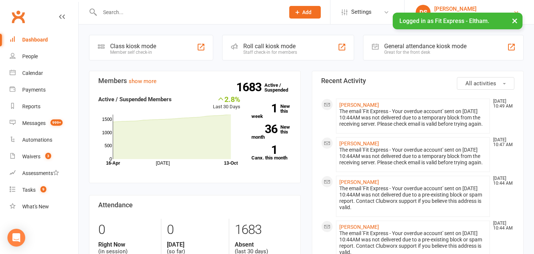
click at [477, 6] on div "[PERSON_NAME]" at bounding box center [474, 9] width 79 height 7
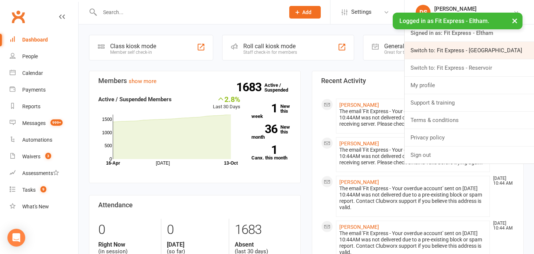
click at [484, 52] on link "Switch to: Fit Express - [GEOGRAPHIC_DATA]" at bounding box center [470, 50] width 130 height 17
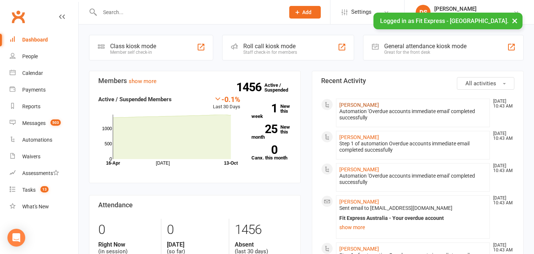
click at [372, 102] on link "[PERSON_NAME]" at bounding box center [360, 105] width 40 height 6
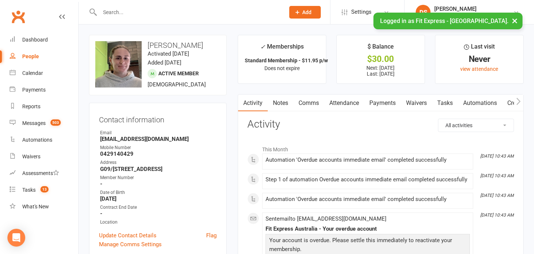
click at [6, 16] on div "Clubworx" at bounding box center [39, 20] width 78 height 27
click at [13, 16] on link "Clubworx" at bounding box center [18, 16] width 19 height 19
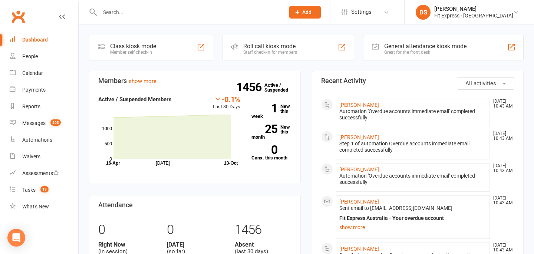
click at [18, 20] on link "Clubworx" at bounding box center [18, 16] width 19 height 19
click at [17, 15] on link "Clubworx" at bounding box center [18, 16] width 19 height 19
click at [19, 15] on link "Clubworx" at bounding box center [18, 16] width 19 height 19
click at [347, 104] on link "[PERSON_NAME]" at bounding box center [360, 105] width 40 height 6
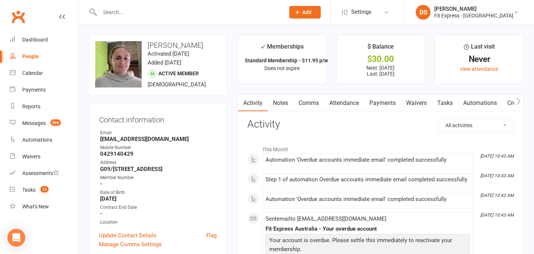
click at [15, 13] on link "Clubworx" at bounding box center [18, 16] width 19 height 19
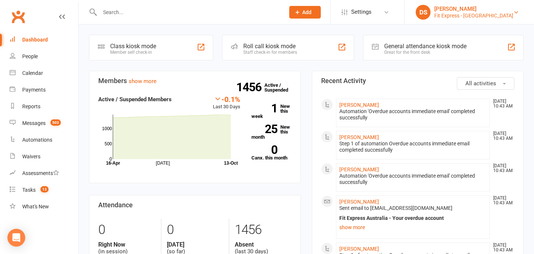
click at [481, 18] on div "Fit Express - Heidelberg" at bounding box center [474, 15] width 79 height 7
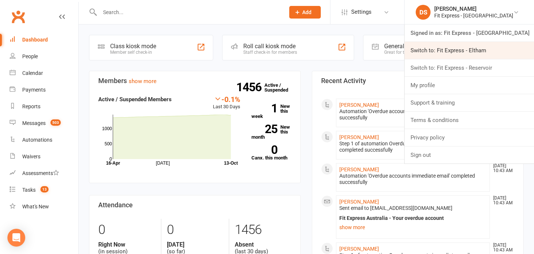
click at [481, 52] on link "Switch to: Fit Express - Eltham" at bounding box center [470, 50] width 130 height 17
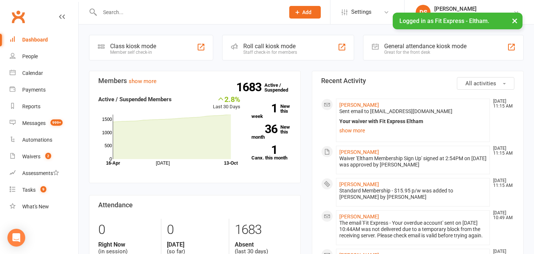
click at [358, 101] on li "Nina Maddocks Oct 13, 11:15 AM Sent email to ninarosemaddocks@gmail.com Your wa…" at bounding box center [413, 120] width 154 height 43
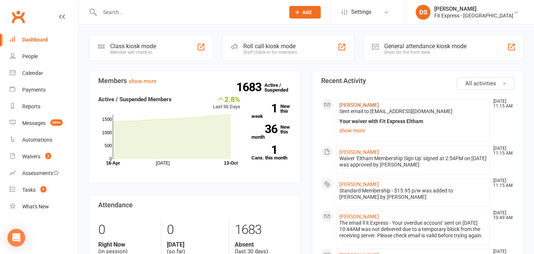
click at [358, 102] on link "Nina Maddocks" at bounding box center [360, 105] width 40 height 6
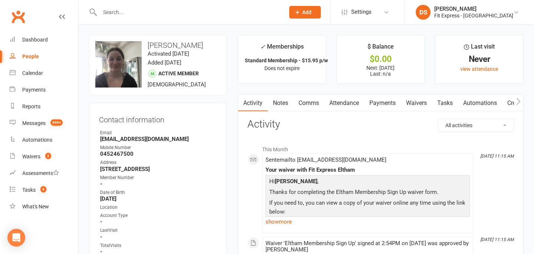
click at [376, 104] on link "Payments" at bounding box center [382, 103] width 37 height 17
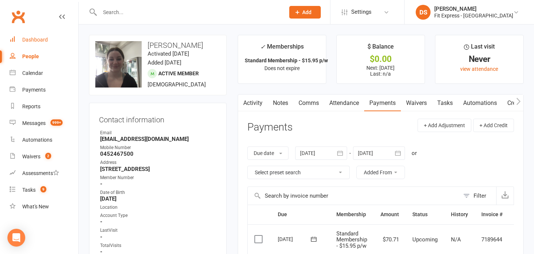
click at [32, 44] on link "Dashboard" at bounding box center [44, 40] width 69 height 17
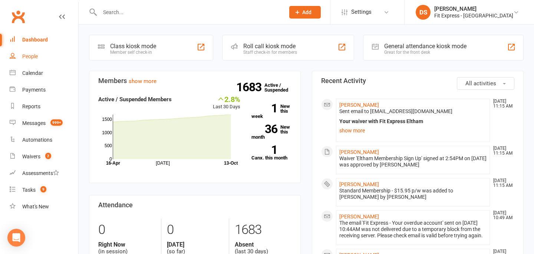
click at [30, 62] on link "People" at bounding box center [44, 56] width 69 height 17
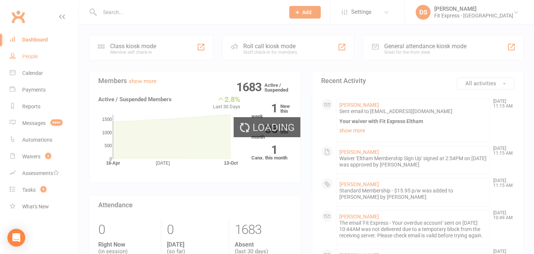
select select "100"
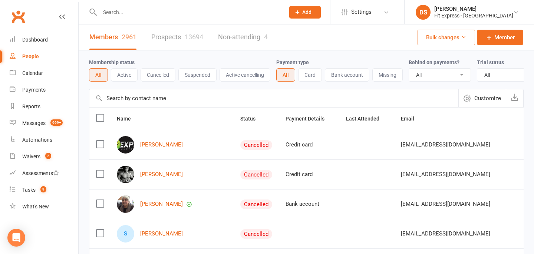
click at [477, 93] on button "Customize" at bounding box center [483, 98] width 48 height 18
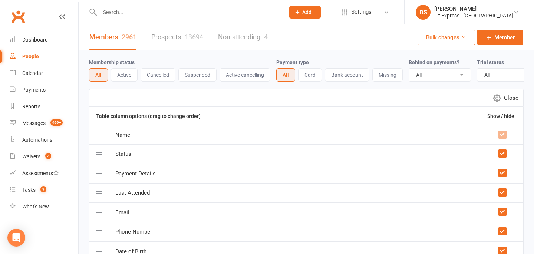
click at [500, 99] on icon "button" at bounding box center [497, 97] width 7 height 7
select select "100"
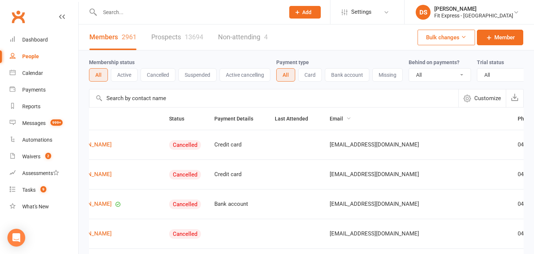
scroll to position [0, 187]
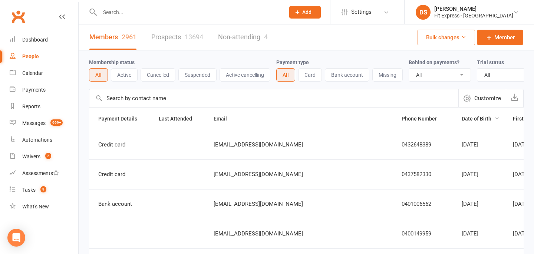
click at [462, 119] on span "Date of Birth" at bounding box center [481, 119] width 38 height 6
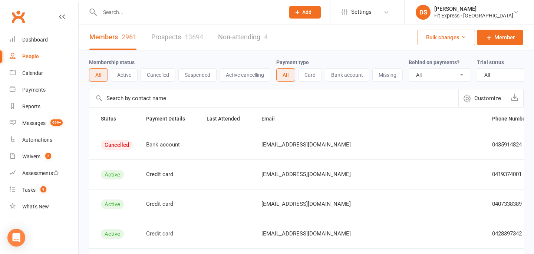
scroll to position [0, 166]
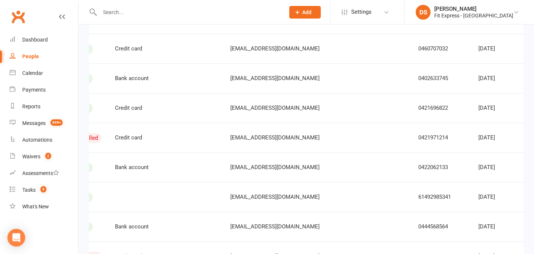
scroll to position [2910, 0]
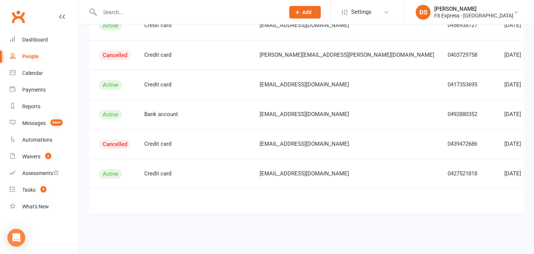
scroll to position [0, 155]
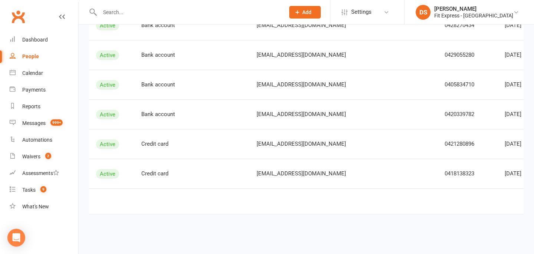
scroll to position [0, 152]
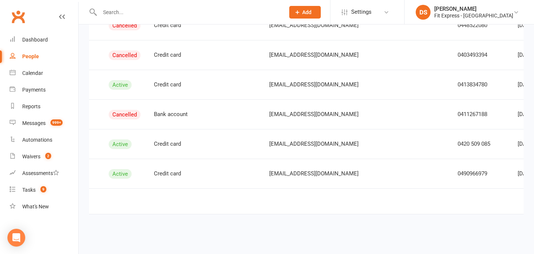
scroll to position [0, 168]
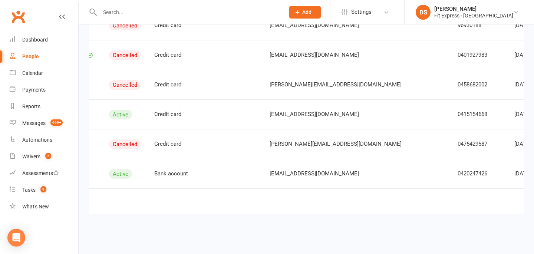
scroll to position [0, 174]
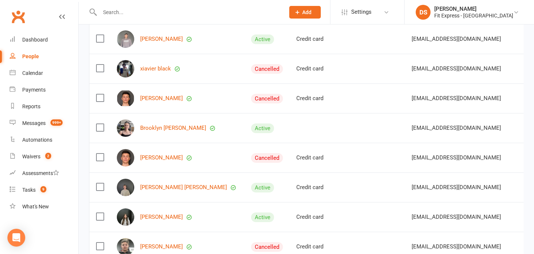
scroll to position [706, 0]
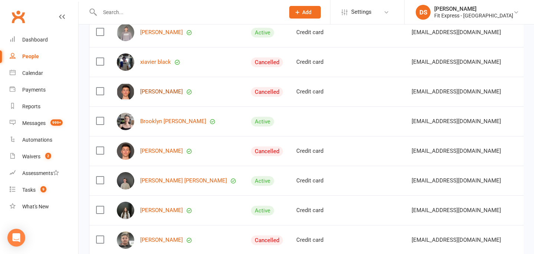
click at [157, 92] on link "Brandon Rogers" at bounding box center [161, 92] width 43 height 6
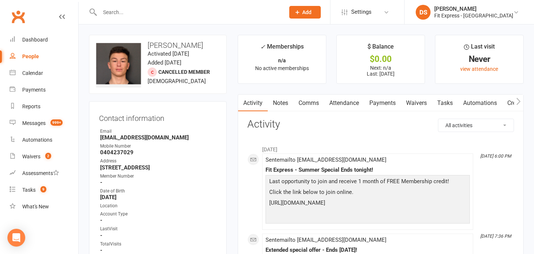
click at [409, 104] on link "Waivers" at bounding box center [416, 103] width 31 height 17
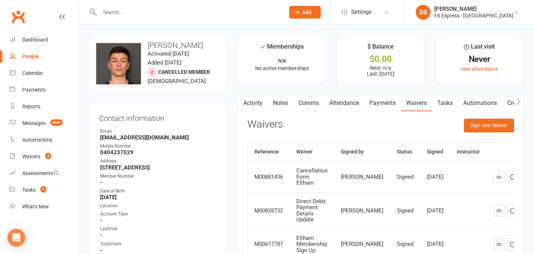
click at [285, 92] on main "✓ Memberships n/a No active memberships $ Balance $0.00 Next: n/a Last: 28 Sep …" at bounding box center [380, 162] width 297 height 254
click at [282, 98] on link "Notes" at bounding box center [281, 103] width 26 height 17
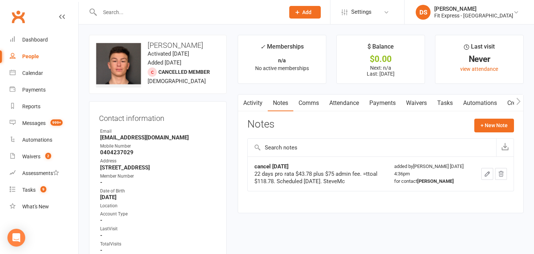
click at [255, 103] on link "Activity" at bounding box center [253, 103] width 30 height 17
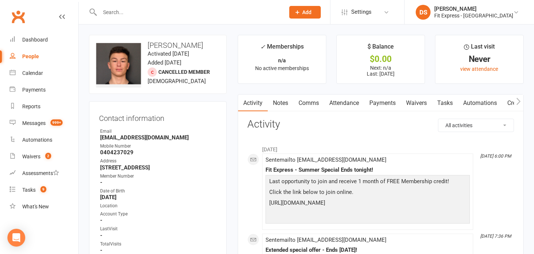
click at [23, 10] on link "Clubworx" at bounding box center [18, 16] width 19 height 19
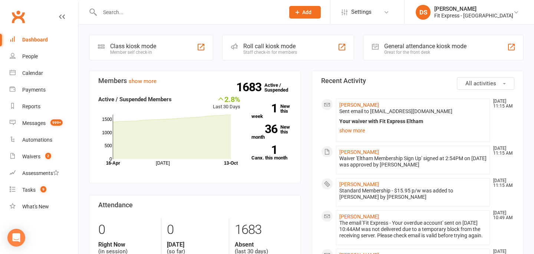
click at [17, 16] on link "Clubworx" at bounding box center [18, 16] width 19 height 19
click at [219, 15] on input "text" at bounding box center [189, 12] width 182 height 10
click at [473, 17] on div "Fit Express - Eltham" at bounding box center [474, 15] width 79 height 7
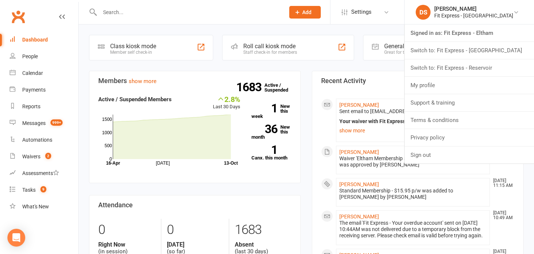
click at [163, 15] on input "text" at bounding box center [189, 12] width 182 height 10
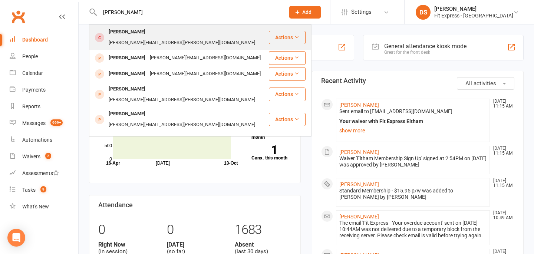
type input "cameron klap"
click at [149, 37] on div "[PERSON_NAME][EMAIL_ADDRESS][PERSON_NAME][DOMAIN_NAME]" at bounding box center [182, 42] width 151 height 11
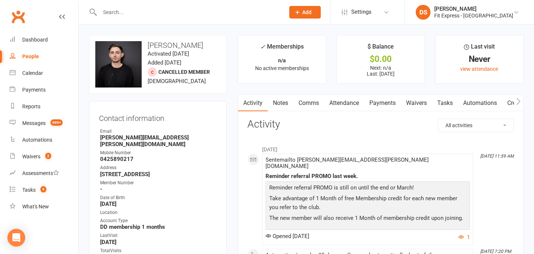
click at [303, 102] on link "Comms" at bounding box center [309, 103] width 31 height 17
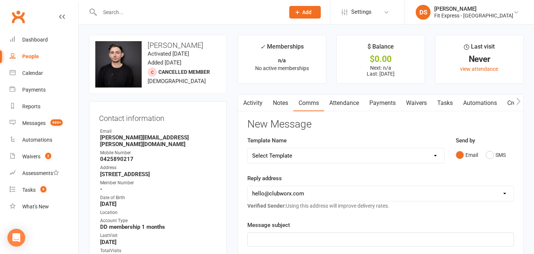
click at [284, 104] on link "Notes" at bounding box center [281, 103] width 26 height 17
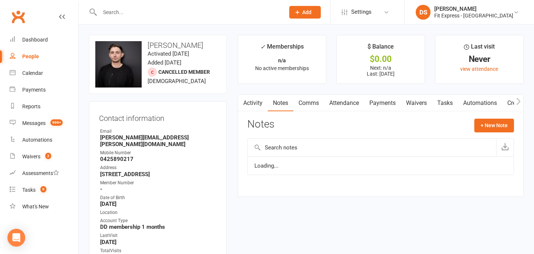
scroll to position [0, 0]
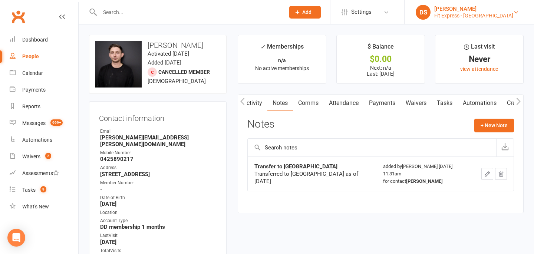
click at [472, 17] on div "Fit Express - Eltham" at bounding box center [474, 15] width 79 height 7
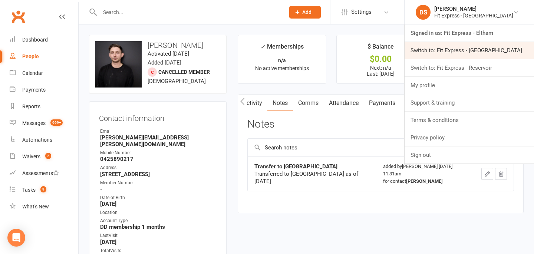
click at [465, 48] on link "Switch to: Fit Express - Heidelberg" at bounding box center [470, 50] width 130 height 17
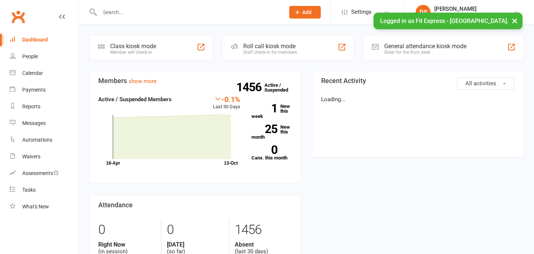
click at [212, 14] on input "text" at bounding box center [189, 12] width 182 height 10
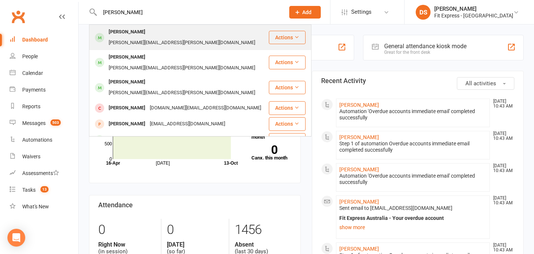
type input "[PERSON_NAME]"
click at [181, 37] on div "[PERSON_NAME][EMAIL_ADDRESS][PERSON_NAME][DOMAIN_NAME]" at bounding box center [182, 42] width 151 height 11
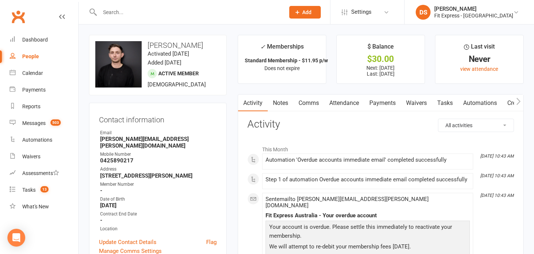
click at [374, 101] on link "Payments" at bounding box center [382, 103] width 37 height 17
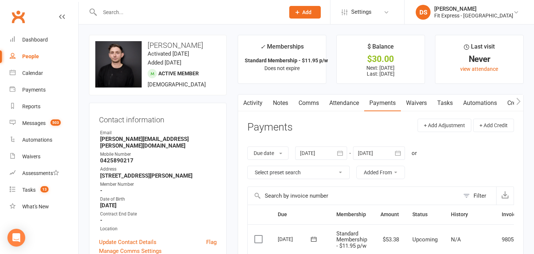
click at [309, 154] on div at bounding box center [321, 153] width 52 height 13
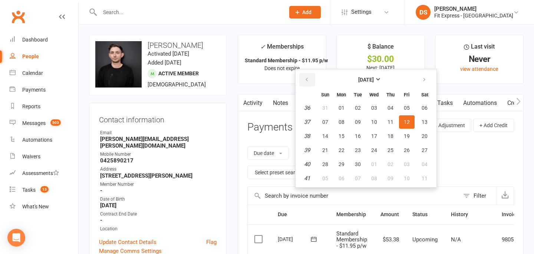
click at [308, 86] on button "button" at bounding box center [307, 79] width 16 height 13
click at [393, 105] on span "01" at bounding box center [391, 108] width 6 height 6
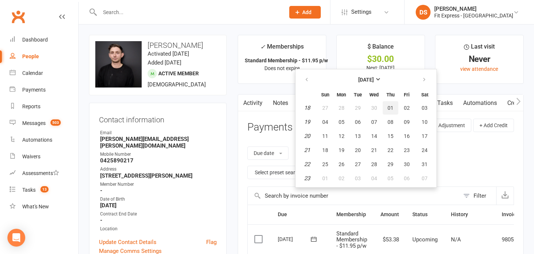
type input "[DATE]"
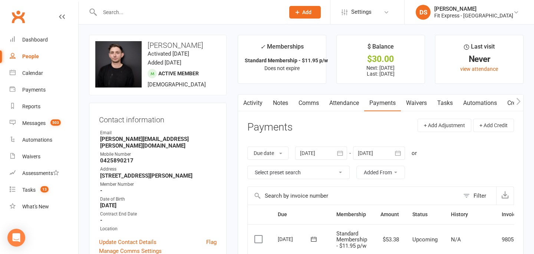
click at [25, 17] on link "Clubworx" at bounding box center [18, 16] width 19 height 19
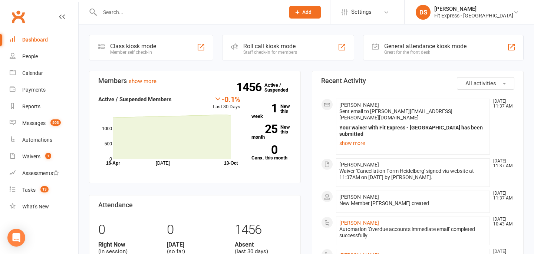
click at [191, 9] on input "text" at bounding box center [189, 12] width 182 height 10
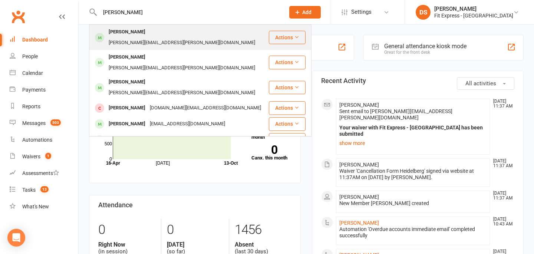
type input "[PERSON_NAME]"
click at [181, 37] on div "[PERSON_NAME][EMAIL_ADDRESS][PERSON_NAME][DOMAIN_NAME]" at bounding box center [182, 42] width 151 height 11
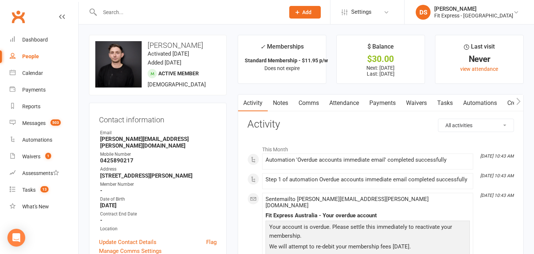
click at [375, 98] on link "Payments" at bounding box center [382, 103] width 37 height 17
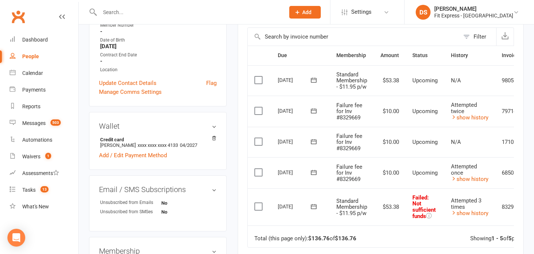
scroll to position [105, 0]
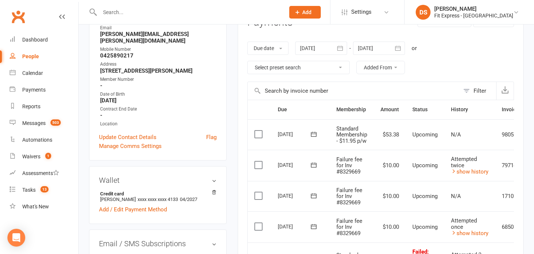
click at [319, 52] on div at bounding box center [321, 48] width 52 height 13
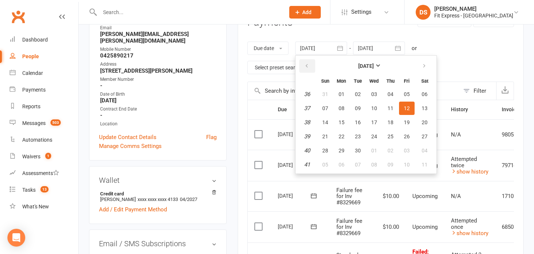
click at [307, 66] on icon "button" at bounding box center [306, 66] width 5 height 6
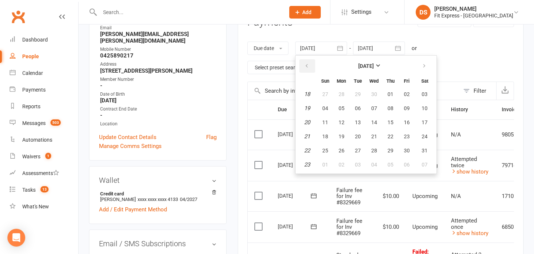
click at [307, 66] on icon "button" at bounding box center [306, 66] width 5 height 6
click at [422, 96] on button "01" at bounding box center [425, 94] width 19 height 13
type input "01 Feb 2025"
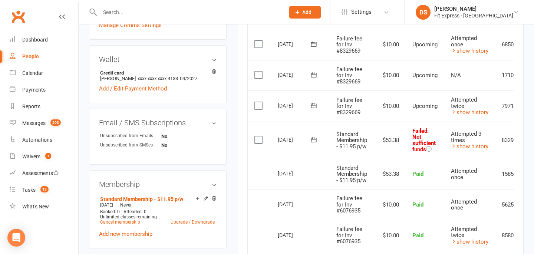
scroll to position [0, 40]
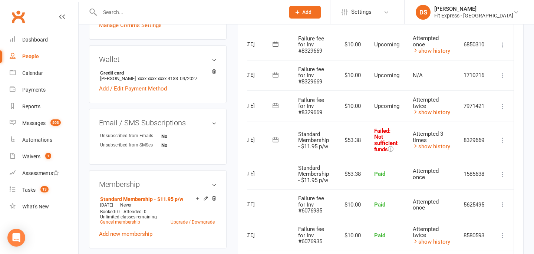
click at [501, 140] on icon at bounding box center [502, 140] width 7 height 7
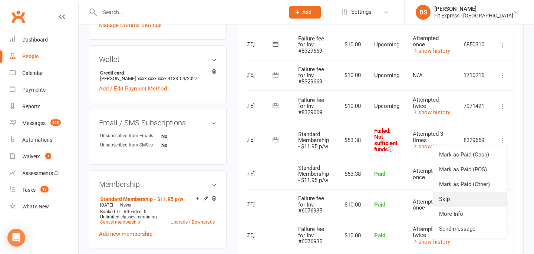
click at [452, 197] on link "Skip" at bounding box center [469, 199] width 73 height 15
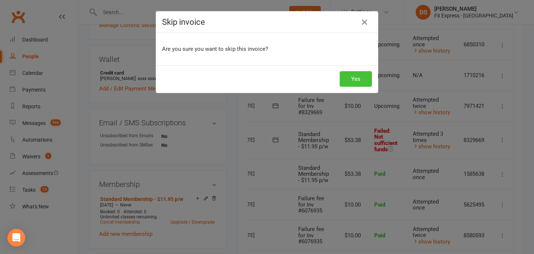
click at [346, 71] on button "Yes" at bounding box center [356, 79] width 32 height 16
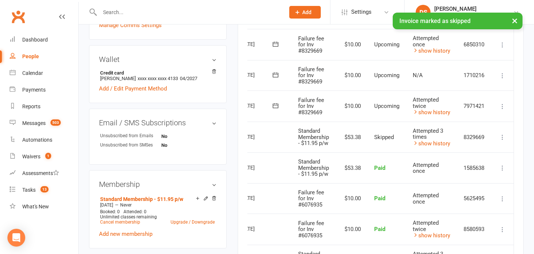
click at [493, 102] on td "Mark as Paid (Cash) Mark as Paid (POS) Mark as Paid (Other) Skip Change amount …" at bounding box center [503, 106] width 22 height 31
click at [502, 106] on icon at bounding box center [502, 106] width 7 height 7
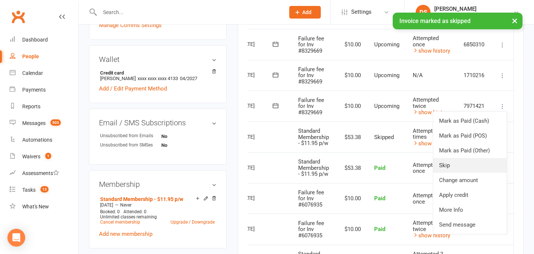
click at [458, 169] on link "Skip" at bounding box center [469, 165] width 73 height 15
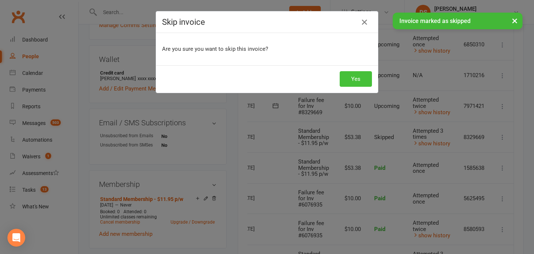
click at [363, 74] on button "Yes" at bounding box center [356, 79] width 32 height 16
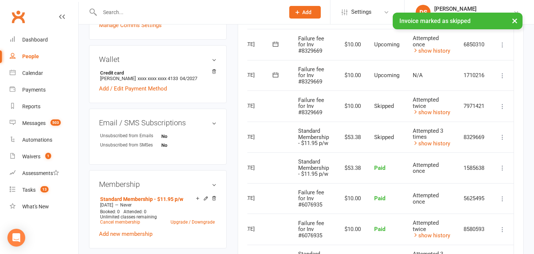
click at [507, 77] on button at bounding box center [502, 75] width 9 height 9
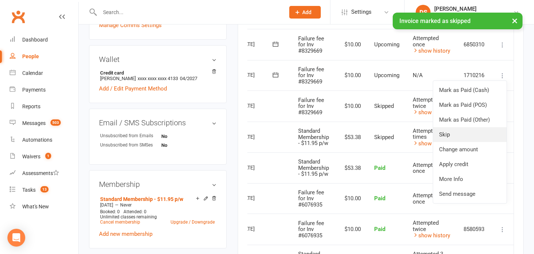
click at [466, 135] on link "Skip" at bounding box center [469, 134] width 73 height 15
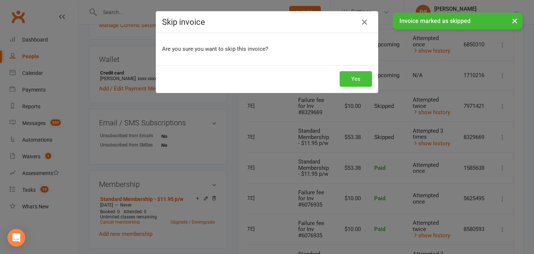
click at [362, 78] on button "Yes" at bounding box center [356, 79] width 32 height 16
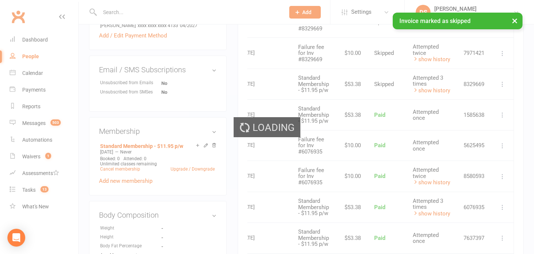
scroll to position [281, 0]
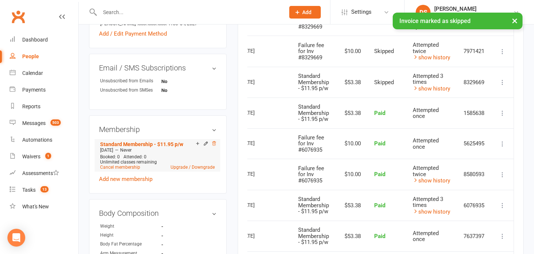
click at [215, 141] on icon at bounding box center [214, 143] width 4 height 4
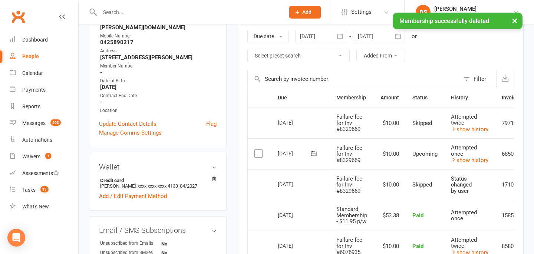
scroll to position [0, 0]
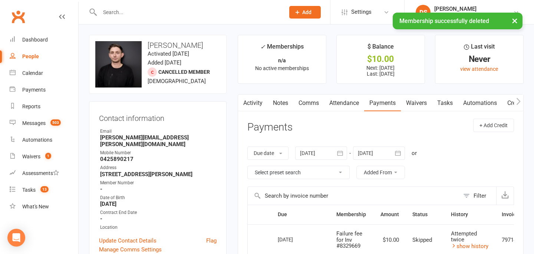
click at [285, 103] on link "Notes" at bounding box center [281, 103] width 26 height 17
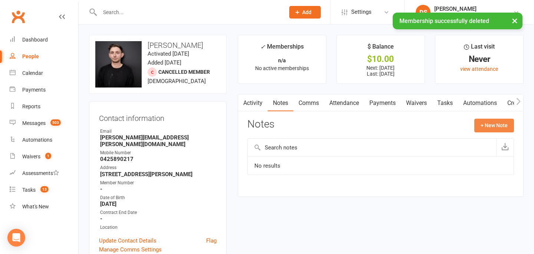
click at [480, 121] on button "+ New Note" at bounding box center [495, 125] width 40 height 13
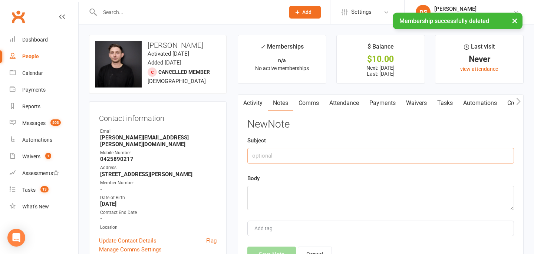
click at [356, 151] on input "text" at bounding box center [381, 156] width 267 height 16
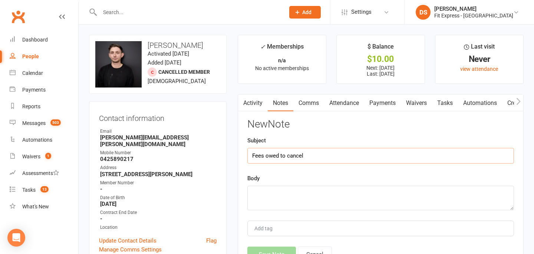
type input "Fees owed to cancel"
click at [323, 202] on textarea at bounding box center [381, 198] width 267 height 24
type textarea "PAID in club with [PERSON_NAME]. Total= $151.13"
click at [281, 249] on button "Save Note" at bounding box center [272, 255] width 49 height 16
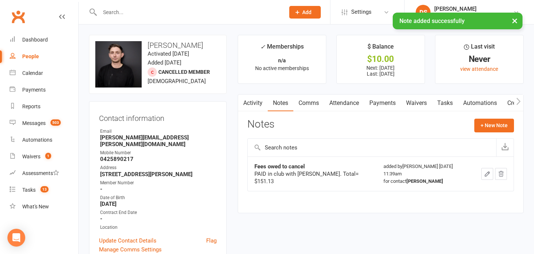
click at [381, 107] on link "Payments" at bounding box center [382, 103] width 37 height 17
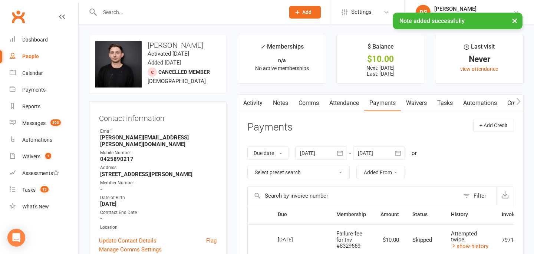
click at [284, 100] on link "Notes" at bounding box center [281, 103] width 26 height 17
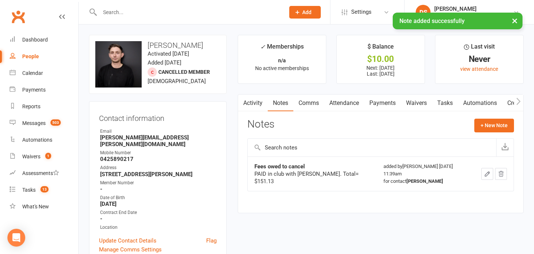
click at [483, 168] on button "button" at bounding box center [488, 174] width 12 height 12
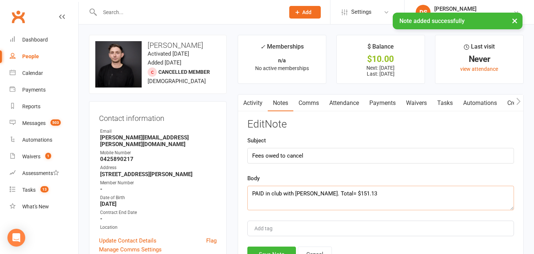
click at [370, 193] on textarea "PAID in club with [PERSON_NAME]. Total= $151.13" at bounding box center [381, 198] width 267 height 24
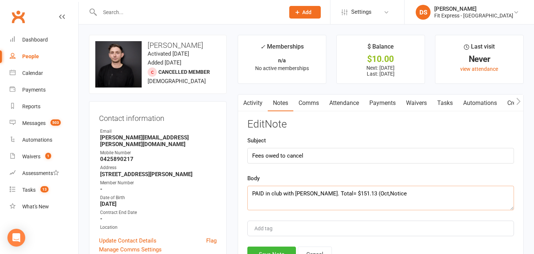
click at [361, 194] on textarea "PAID in club with Drew. Total= $151.13 (Oct,Notice" at bounding box center [381, 198] width 267 height 24
click at [385, 196] on textarea "PAID in club with Drew. Total= $151.13 (Oct, Notice" at bounding box center [381, 198] width 267 height 24
type textarea "PAID in club with [PERSON_NAME]. Total= $151.13 (Oct, Notice, admin)"
click at [281, 250] on button "Save Note" at bounding box center [272, 255] width 49 height 16
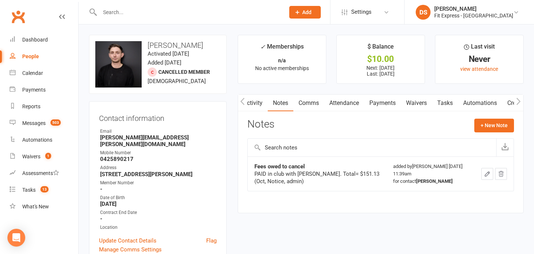
click at [373, 104] on link "Payments" at bounding box center [382, 103] width 37 height 17
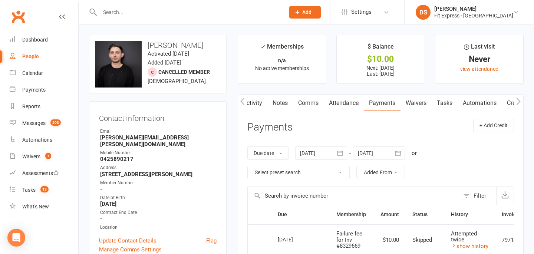
click at [250, 101] on link "Activity" at bounding box center [253, 103] width 30 height 17
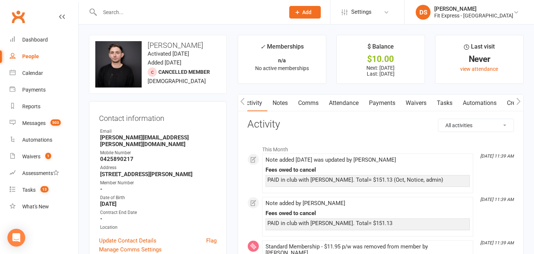
click at [22, 20] on link "Clubworx" at bounding box center [18, 16] width 19 height 19
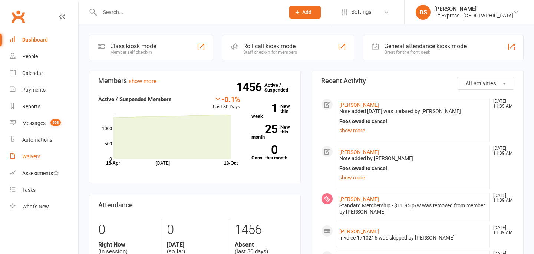
click at [33, 157] on div "Waivers" at bounding box center [31, 157] width 18 height 6
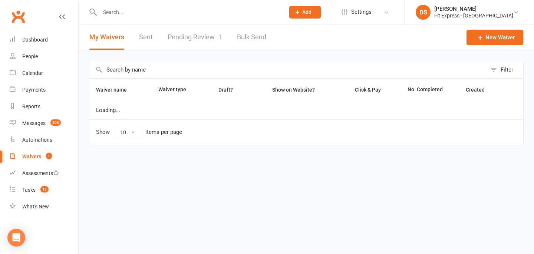
click at [181, 33] on link "Pending Review 1" at bounding box center [195, 37] width 55 height 26
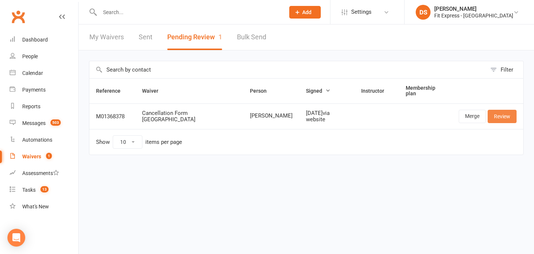
click at [493, 110] on link "Review" at bounding box center [502, 116] width 29 height 13
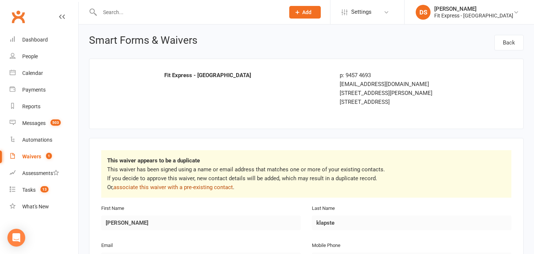
click at [225, 189] on link "associate this waiver with a pre-existing contact" at bounding box center [173, 187] width 119 height 7
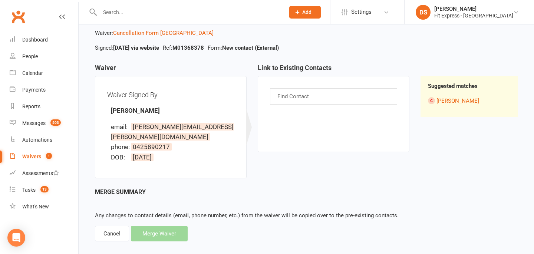
scroll to position [41, 0]
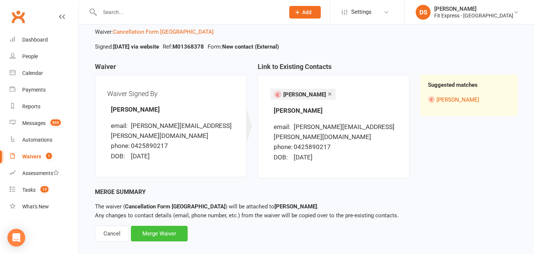
click at [173, 226] on div "Merge Waiver" at bounding box center [159, 234] width 57 height 16
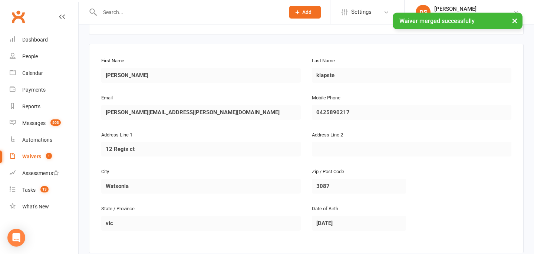
scroll to position [242, 0]
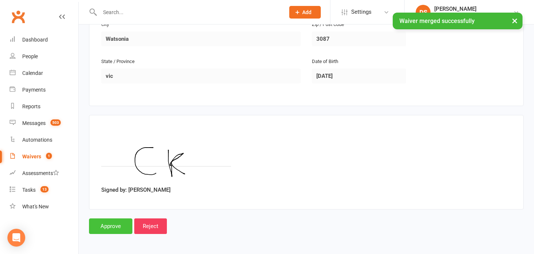
click at [108, 230] on input "Approve" at bounding box center [110, 227] width 43 height 16
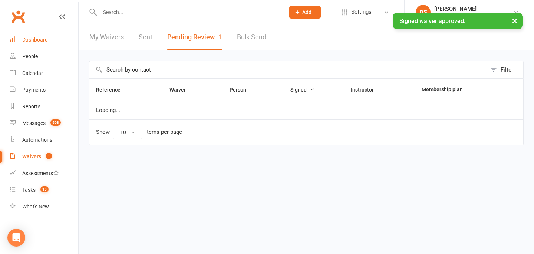
click at [36, 35] on link "Dashboard" at bounding box center [44, 40] width 69 height 17
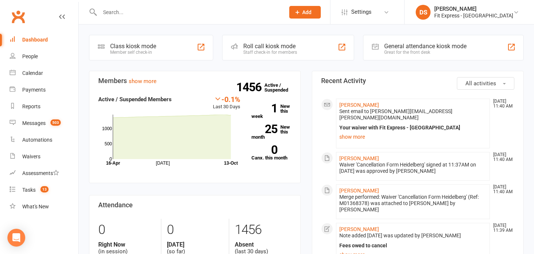
click at [16, 14] on link "Clubworx" at bounding box center [18, 16] width 19 height 19
click at [115, 17] on div at bounding box center [184, 12] width 191 height 24
click at [119, 11] on input "text" at bounding box center [189, 12] width 182 height 10
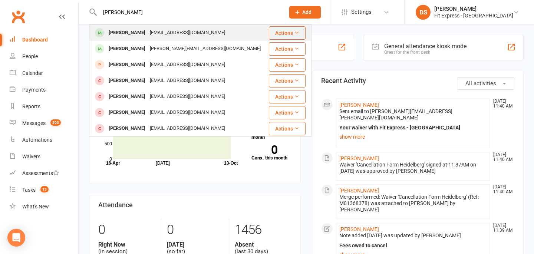
type input "[PERSON_NAME]"
click at [121, 27] on div "[PERSON_NAME] [EMAIL_ADDRESS][DOMAIN_NAME]" at bounding box center [179, 32] width 179 height 15
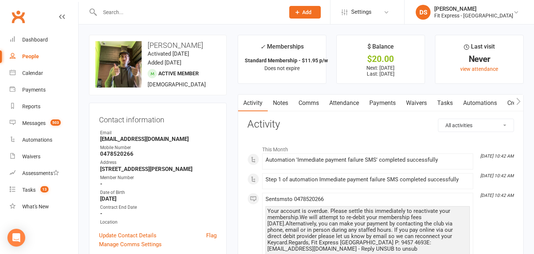
click at [397, 106] on link "Payments" at bounding box center [382, 103] width 37 height 17
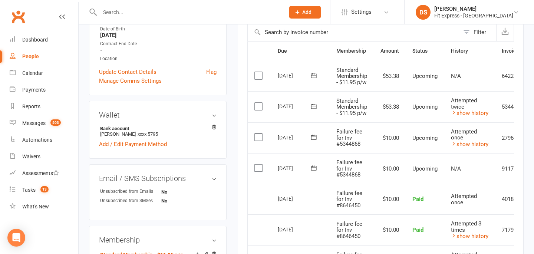
scroll to position [0, 40]
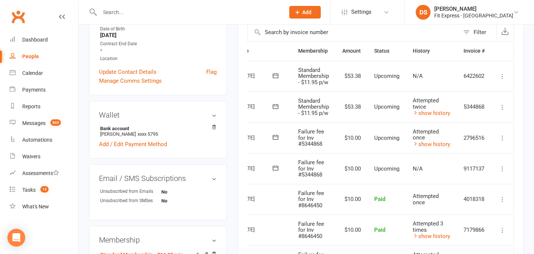
click at [504, 109] on icon at bounding box center [502, 107] width 7 height 7
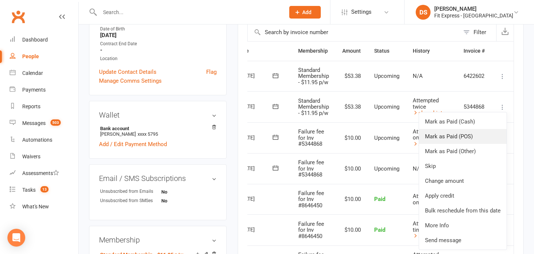
click at [478, 135] on link "Mark as Paid (POS)" at bounding box center [463, 136] width 88 height 15
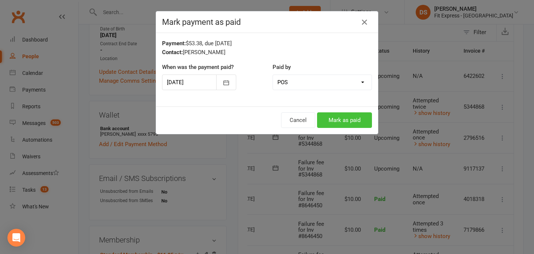
click at [350, 119] on button "Mark as paid" at bounding box center [344, 120] width 55 height 16
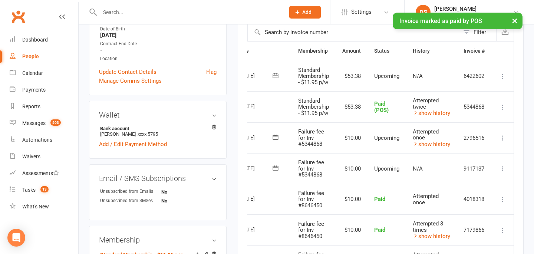
click at [504, 138] on icon at bounding box center [502, 137] width 7 height 7
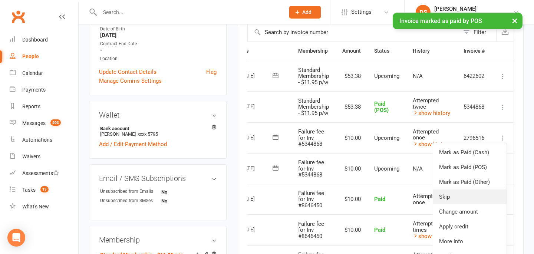
click at [455, 199] on link "Skip" at bounding box center [469, 197] width 73 height 15
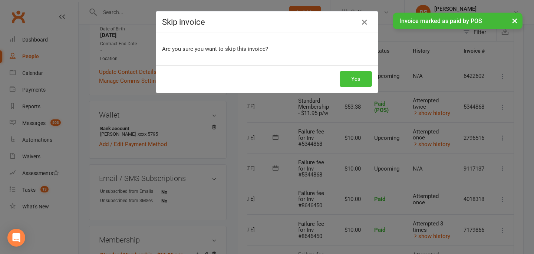
click at [352, 73] on button "Yes" at bounding box center [356, 79] width 32 height 16
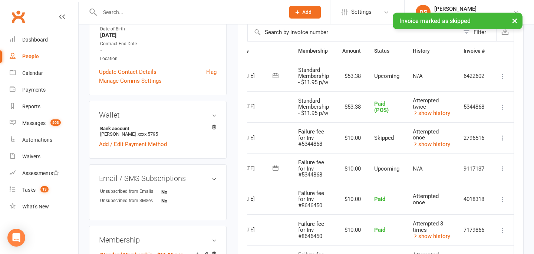
click at [503, 171] on icon at bounding box center [502, 168] width 7 height 7
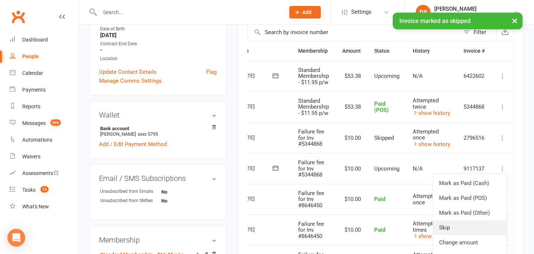
click at [449, 221] on link "Skip" at bounding box center [469, 227] width 73 height 15
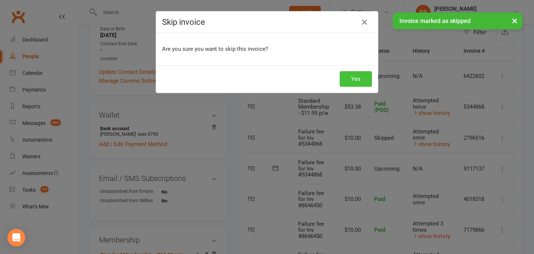
click at [350, 75] on button "Yes" at bounding box center [356, 79] width 32 height 16
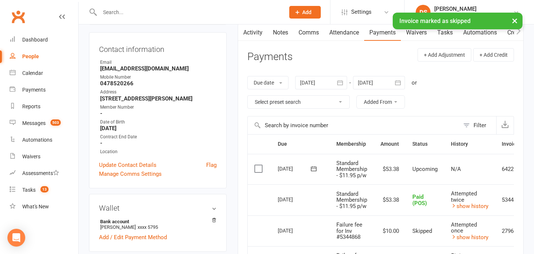
scroll to position [0, 0]
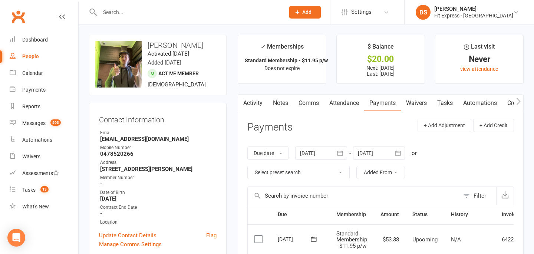
click at [20, 22] on link "Clubworx" at bounding box center [18, 16] width 19 height 19
